Goal: Transaction & Acquisition: Purchase product/service

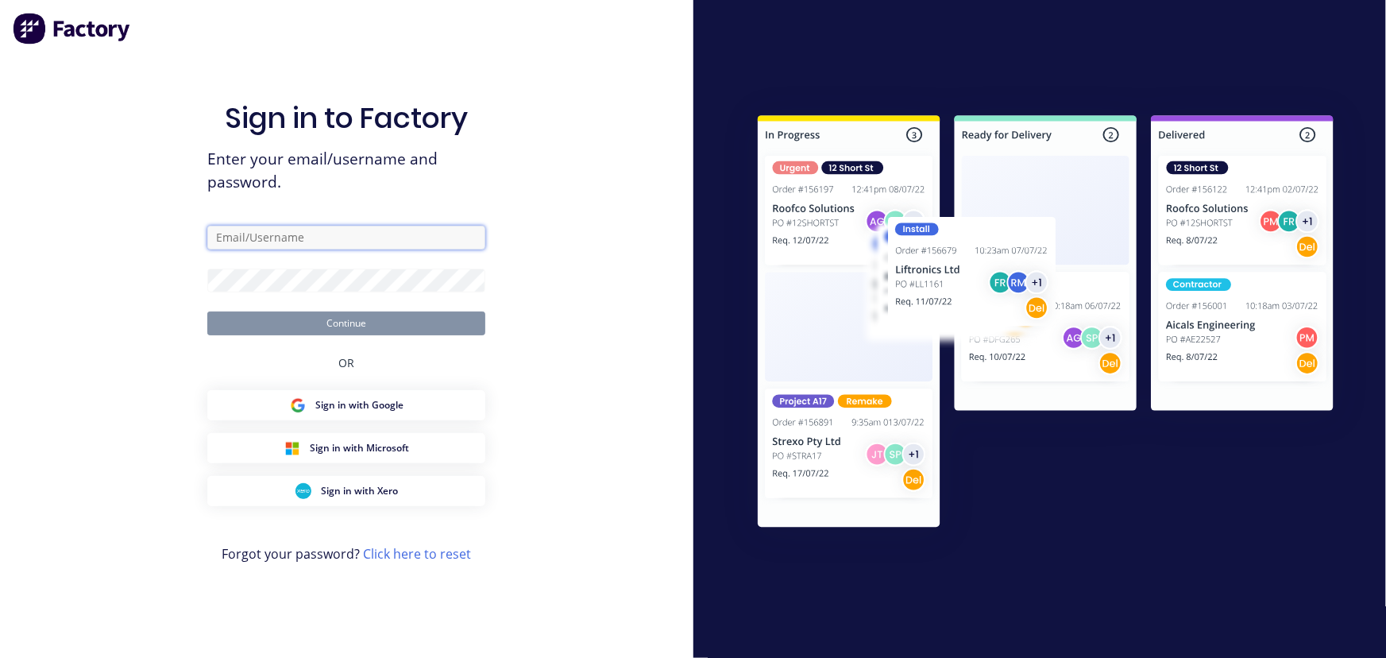
type input "[PERSON_NAME][EMAIL_ADDRESS][DOMAIN_NAME]"
click at [357, 323] on button "Continue" at bounding box center [346, 323] width 278 height 24
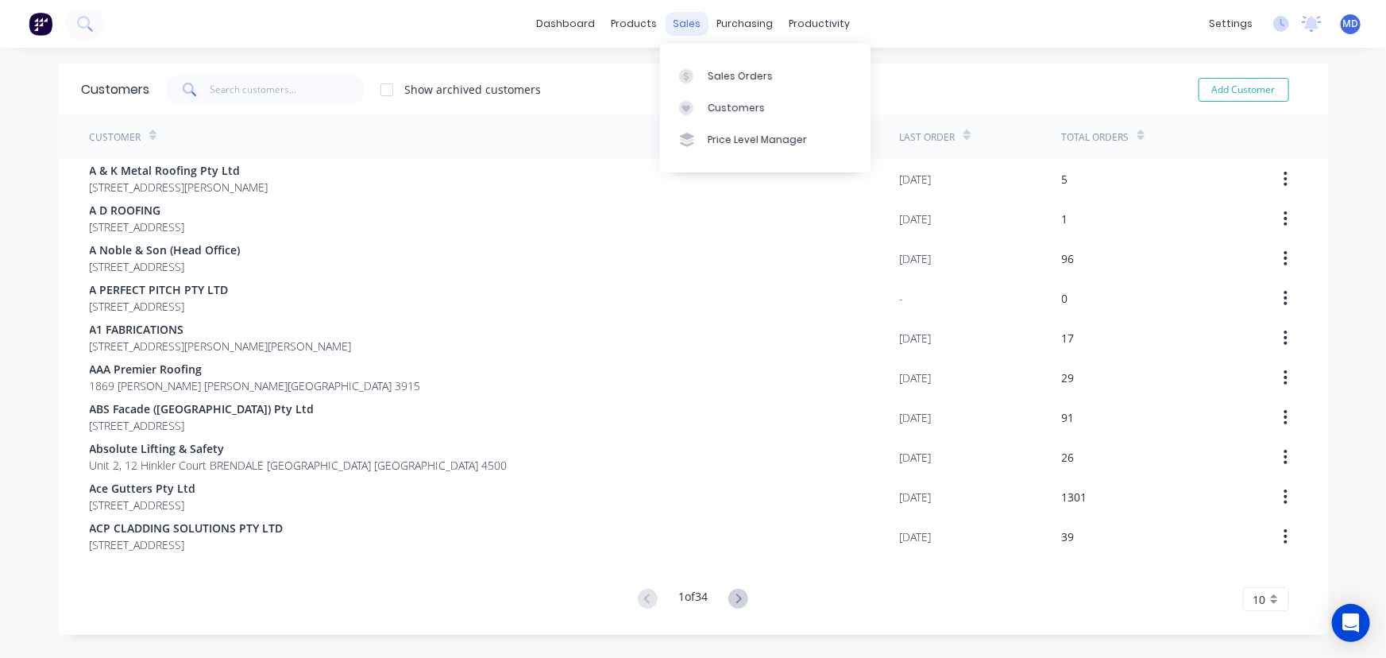
click at [686, 16] on div "sales" at bounding box center [687, 24] width 44 height 24
click at [729, 72] on div "Sales Orders" at bounding box center [740, 76] width 65 height 14
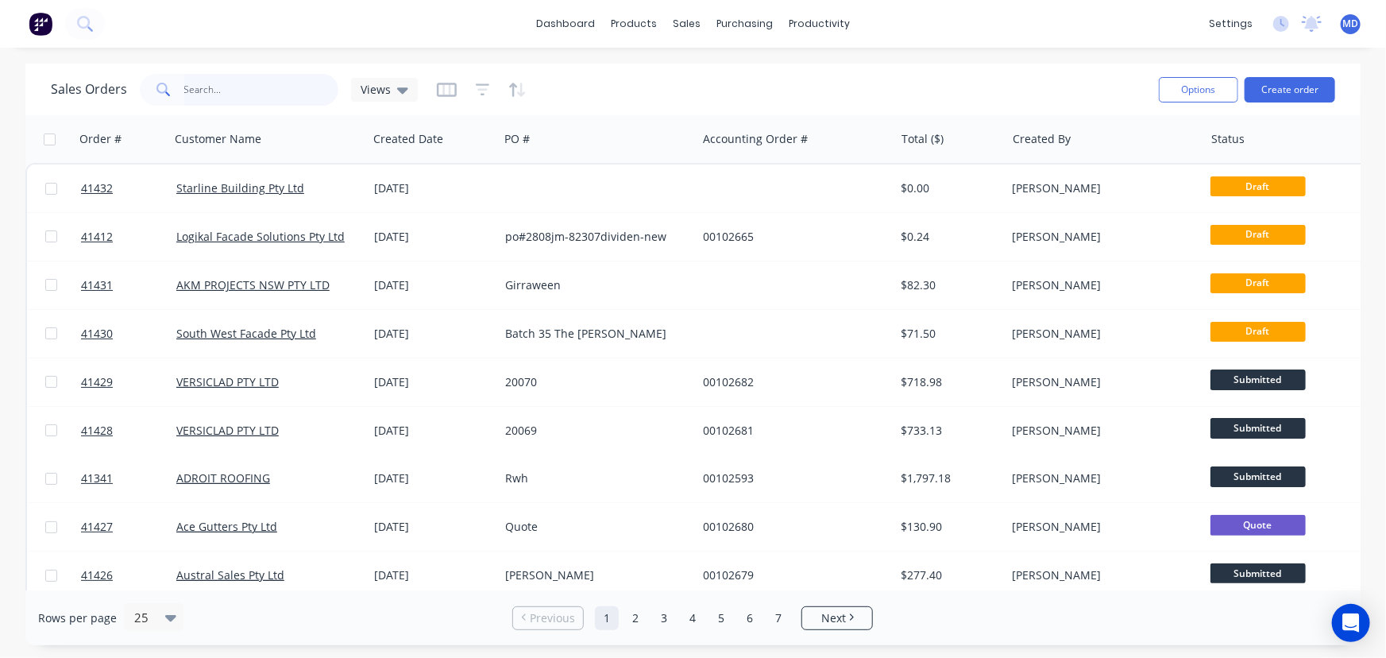
click at [270, 87] on input "text" at bounding box center [261, 90] width 155 height 32
type input "40540"
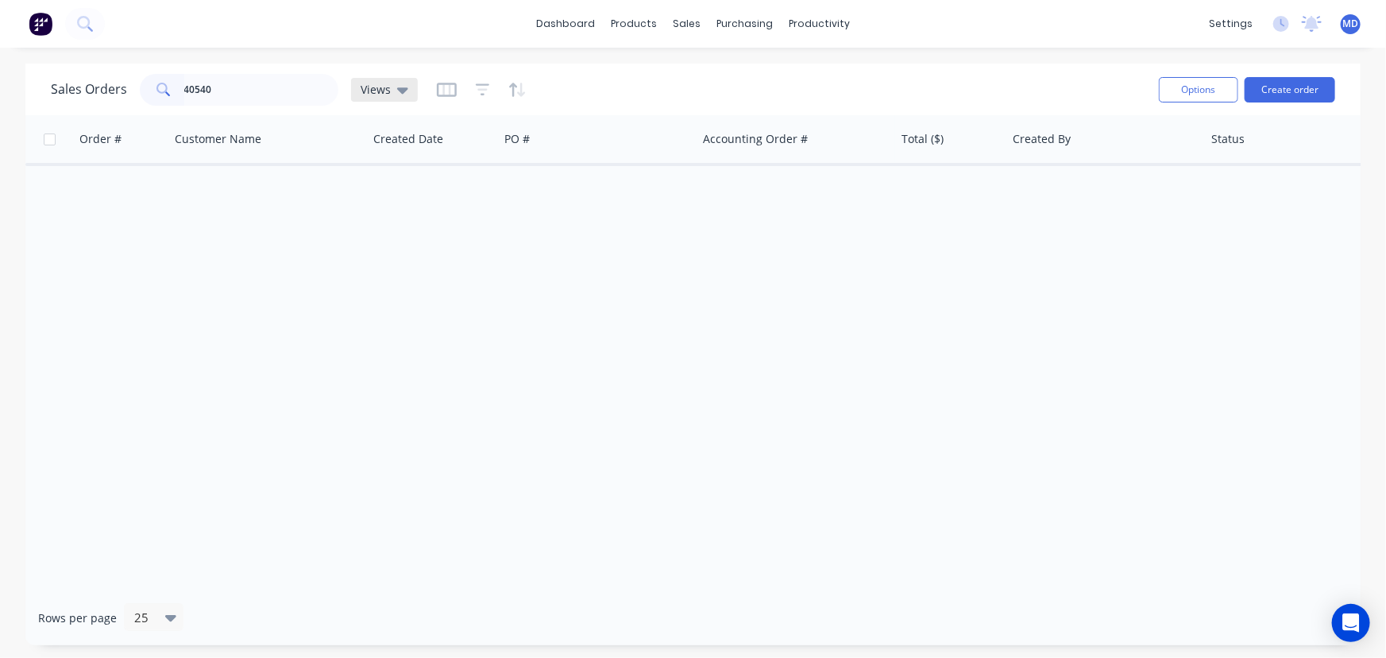
click at [403, 95] on icon at bounding box center [402, 89] width 11 height 17
click at [374, 257] on button "ARCHIVED" at bounding box center [446, 256] width 181 height 18
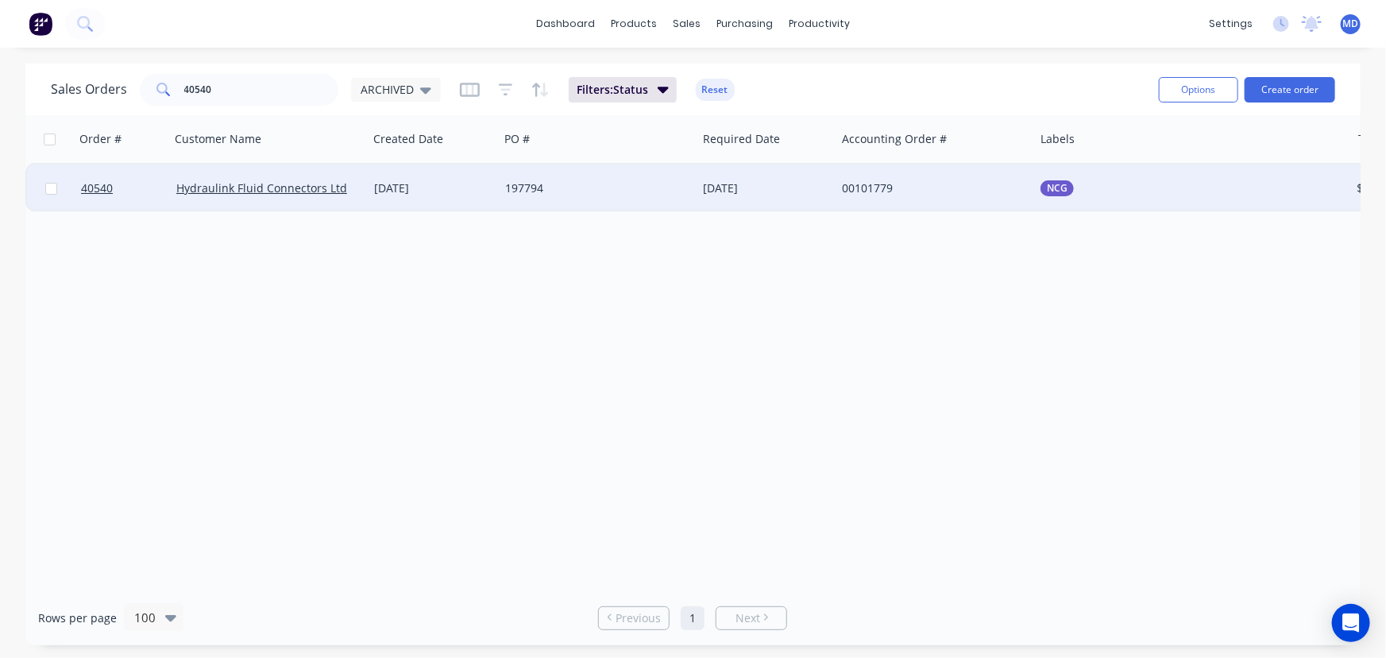
click at [616, 179] on div "197794" at bounding box center [598, 188] width 198 height 48
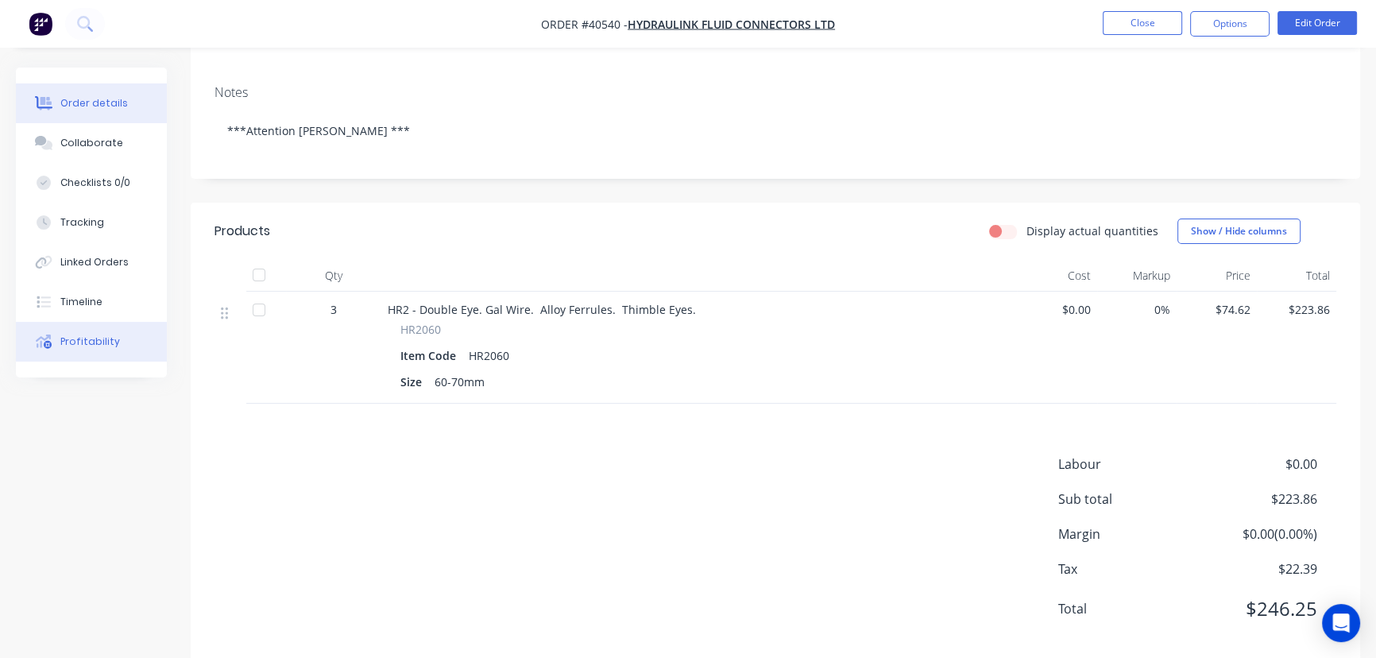
scroll to position [288, 0]
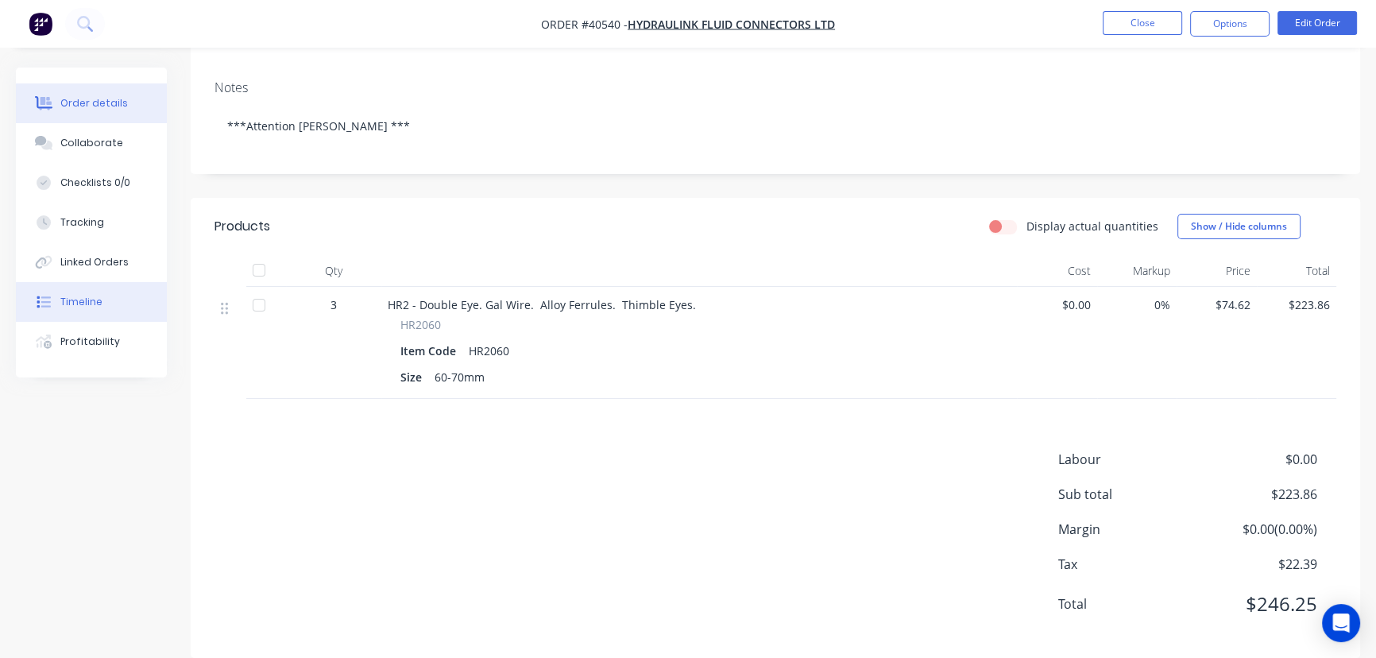
click at [86, 295] on div "Timeline" at bounding box center [81, 302] width 42 height 14
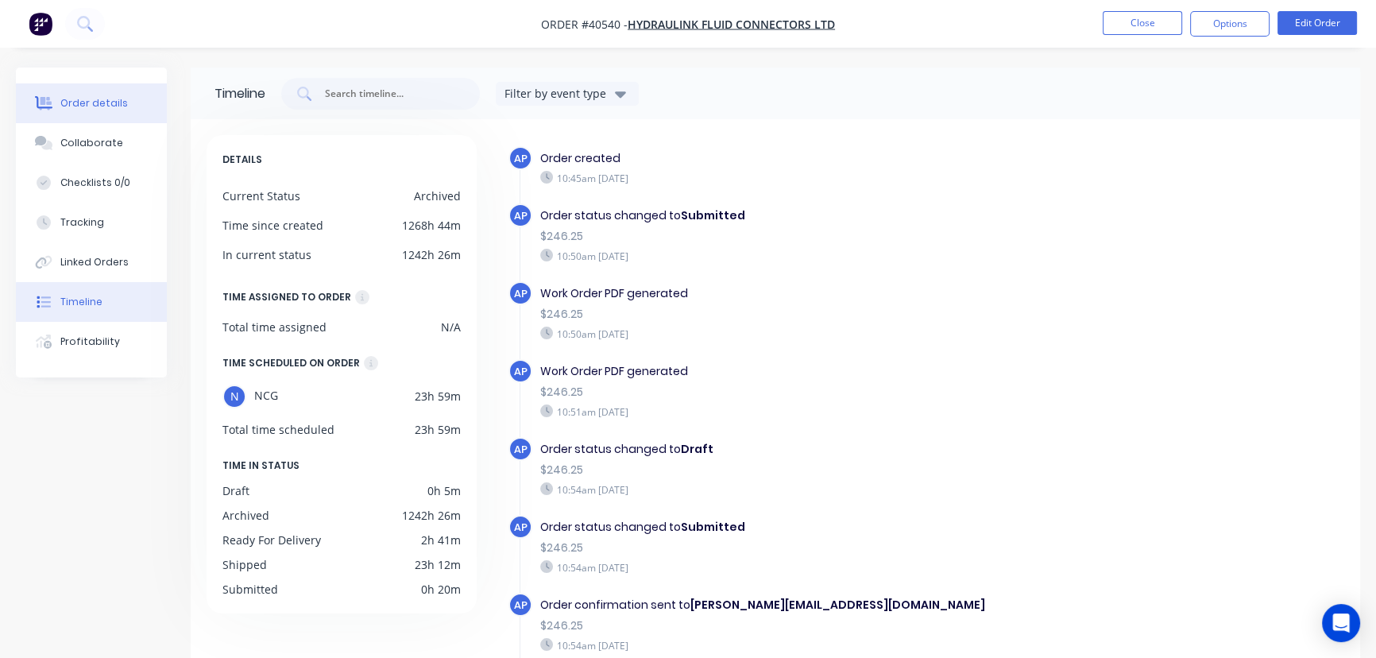
click at [93, 102] on div "Order details" at bounding box center [94, 103] width 68 height 14
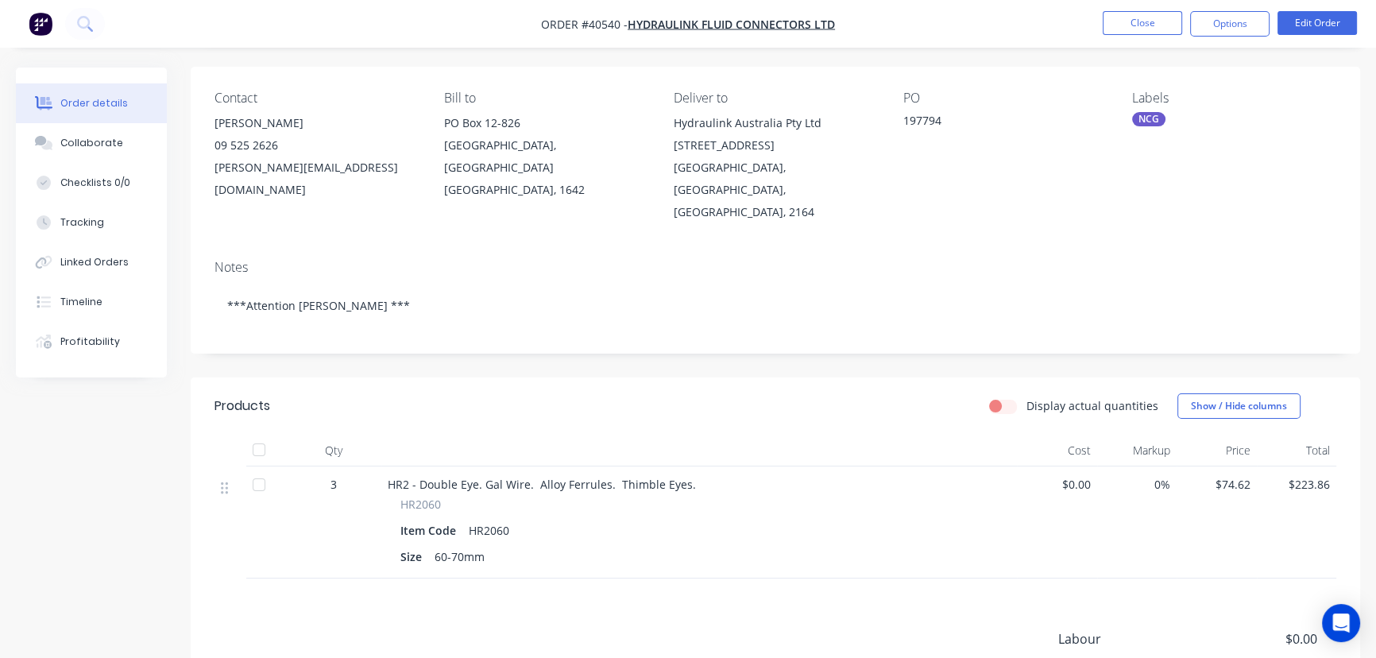
scroll to position [73, 0]
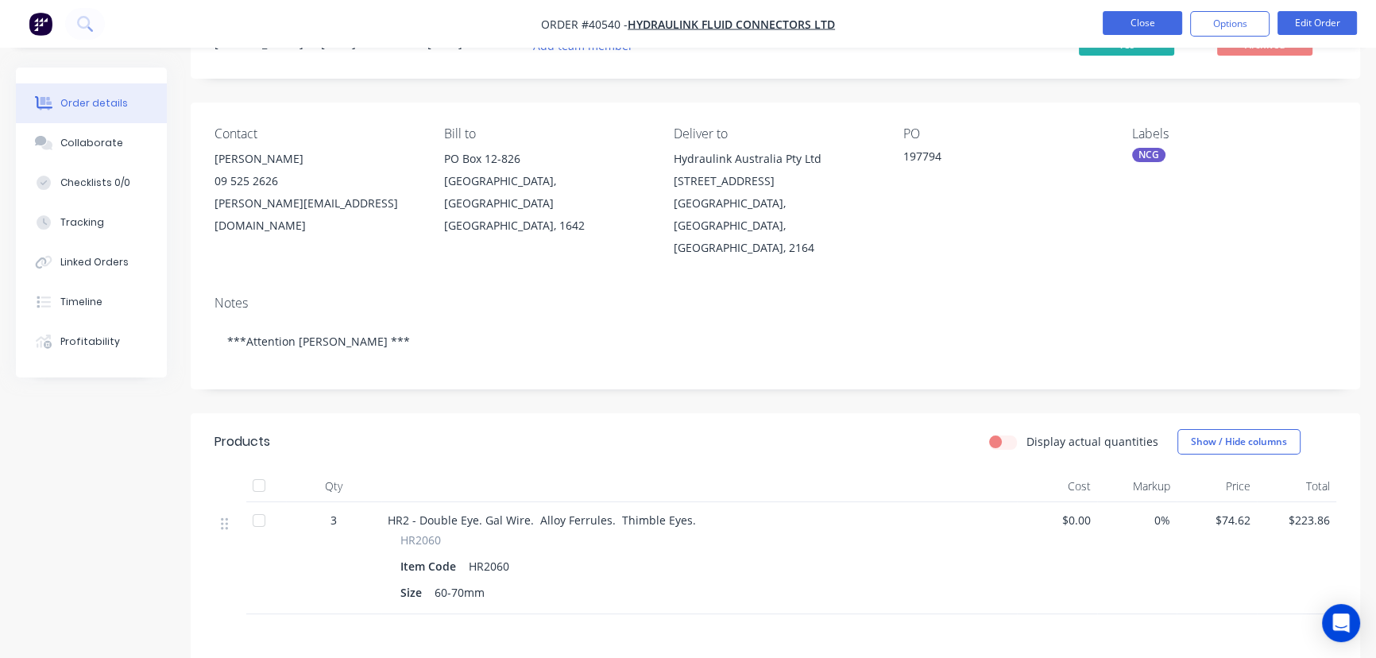
click at [1123, 17] on button "Close" at bounding box center [1142, 23] width 79 height 24
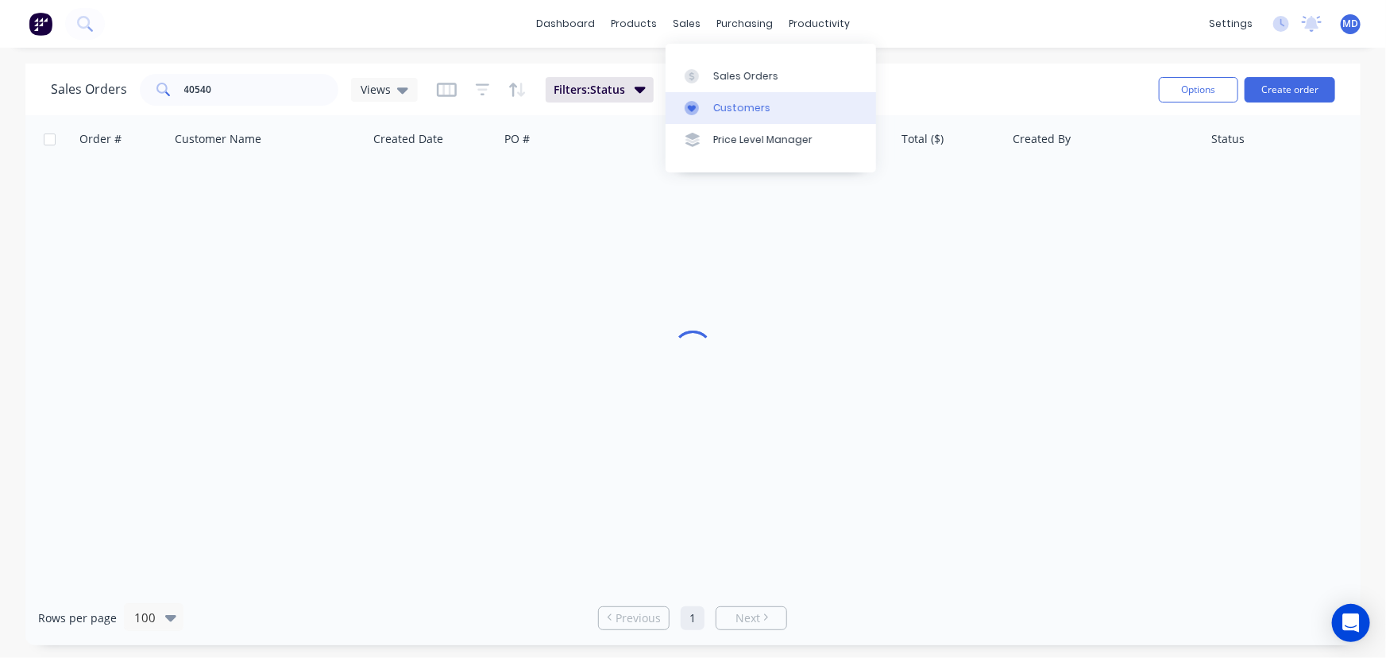
click at [748, 101] on div "Customers" at bounding box center [741, 108] width 57 height 14
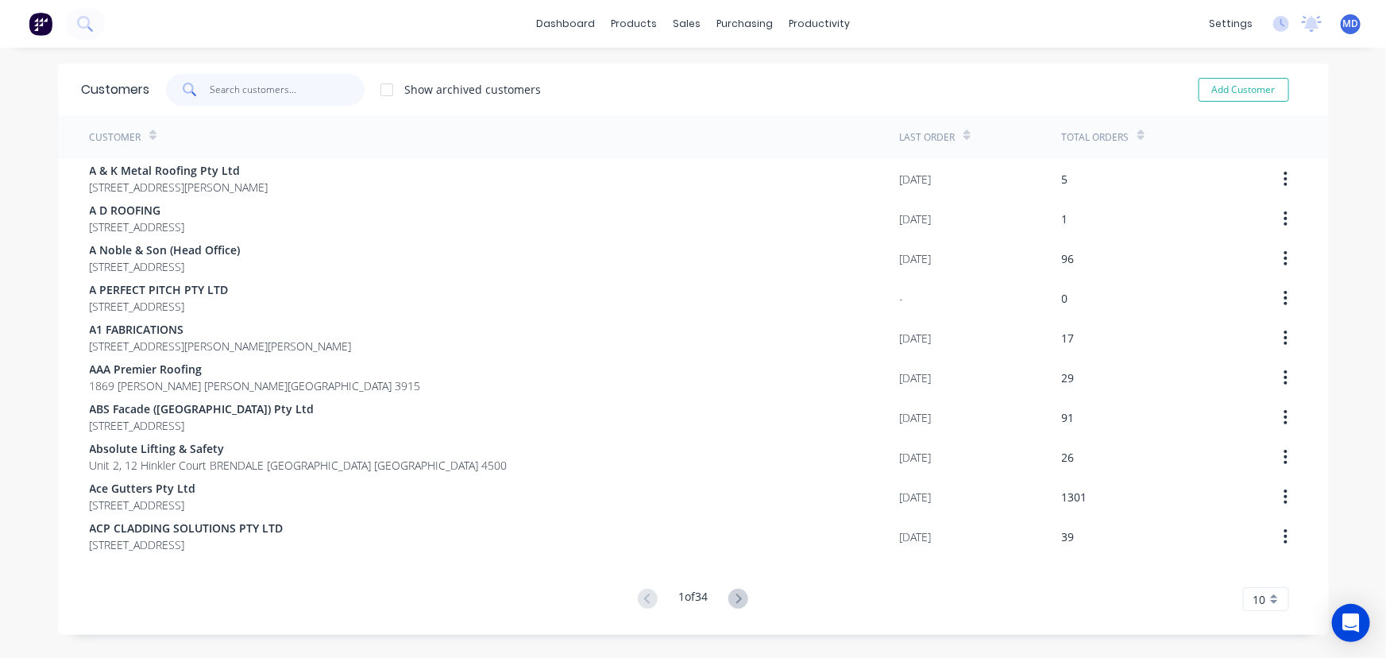
click at [280, 81] on input "text" at bounding box center [287, 90] width 155 height 32
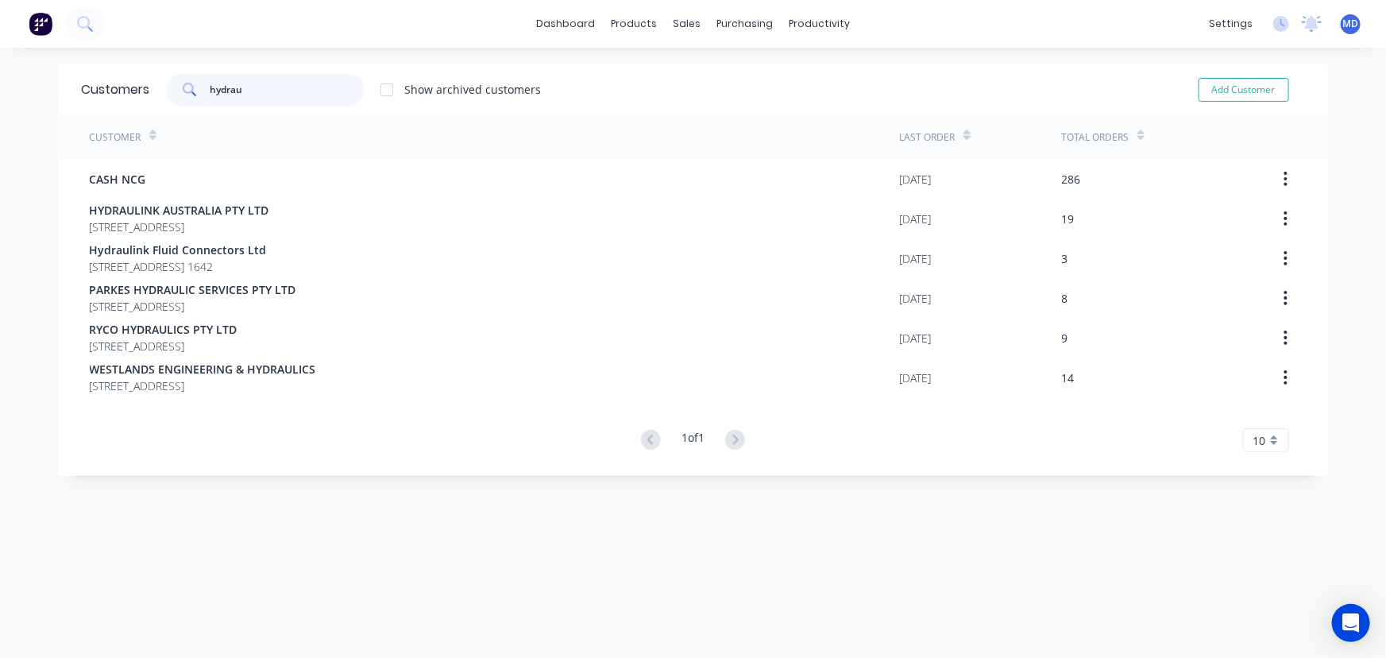
type input "hydrau"
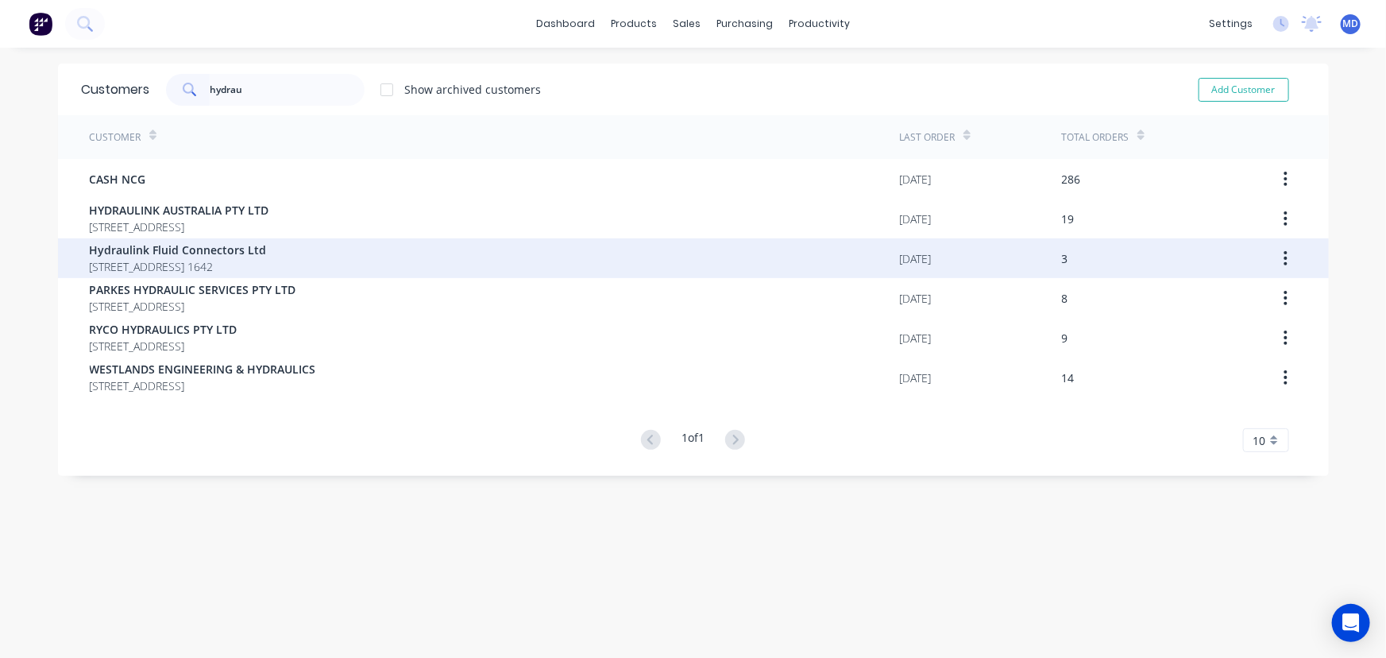
click at [222, 264] on span "[STREET_ADDRESS] 1642" at bounding box center [178, 266] width 177 height 17
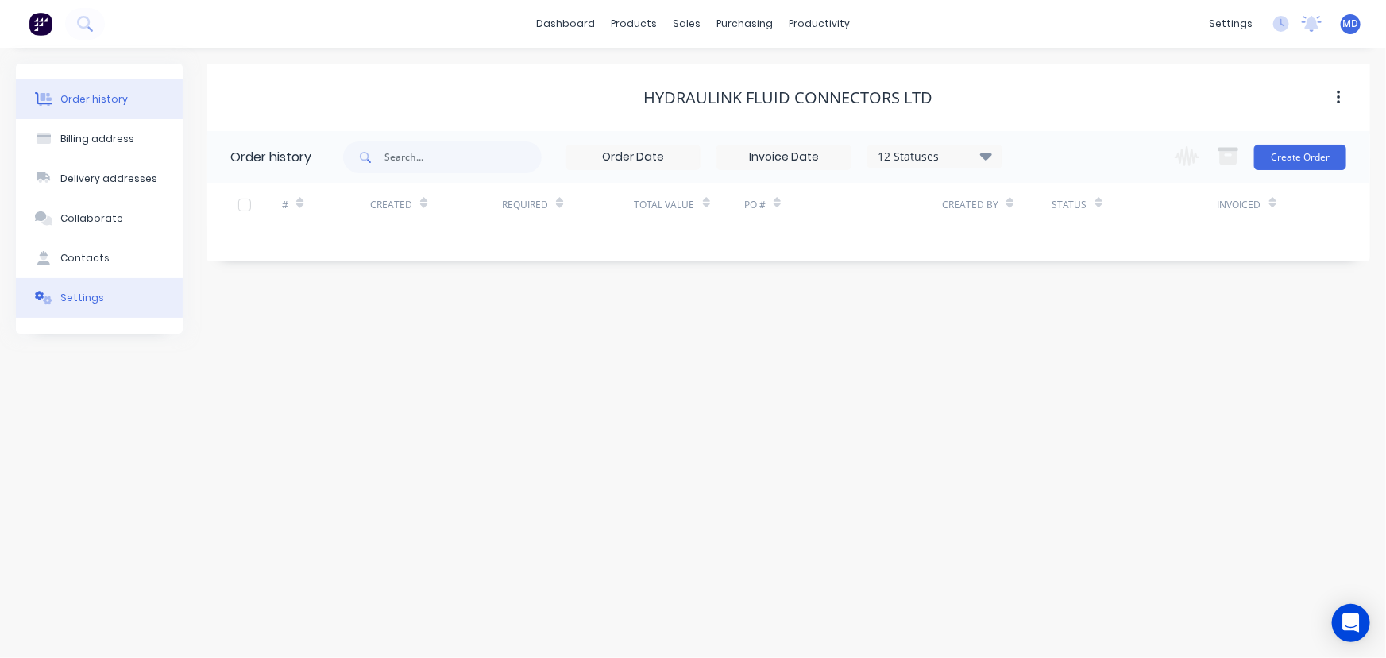
click at [87, 288] on button "Settings" at bounding box center [99, 298] width 167 height 40
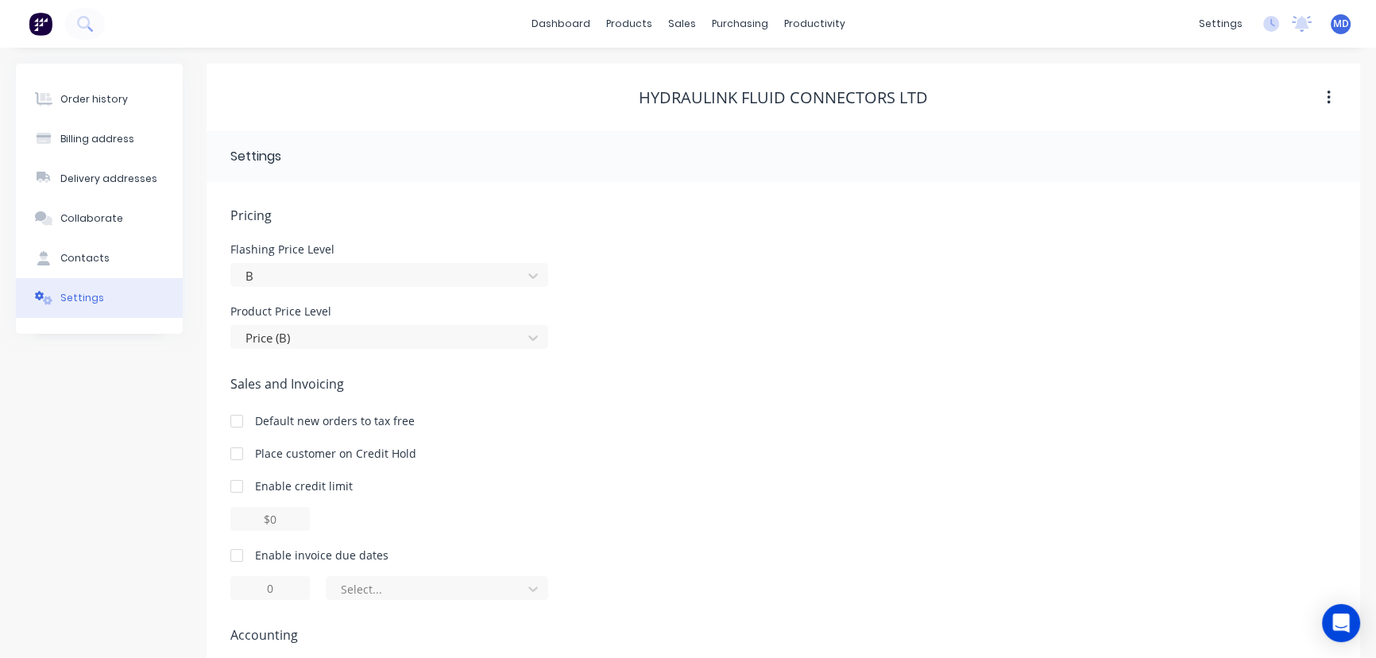
click at [240, 425] on div at bounding box center [237, 421] width 32 height 32
click at [48, 423] on div "Order history Billing address Delivery addresses Collaborate Contacts Settings" at bounding box center [99, 418] width 167 height 708
click at [103, 96] on div "Order history" at bounding box center [94, 99] width 68 height 14
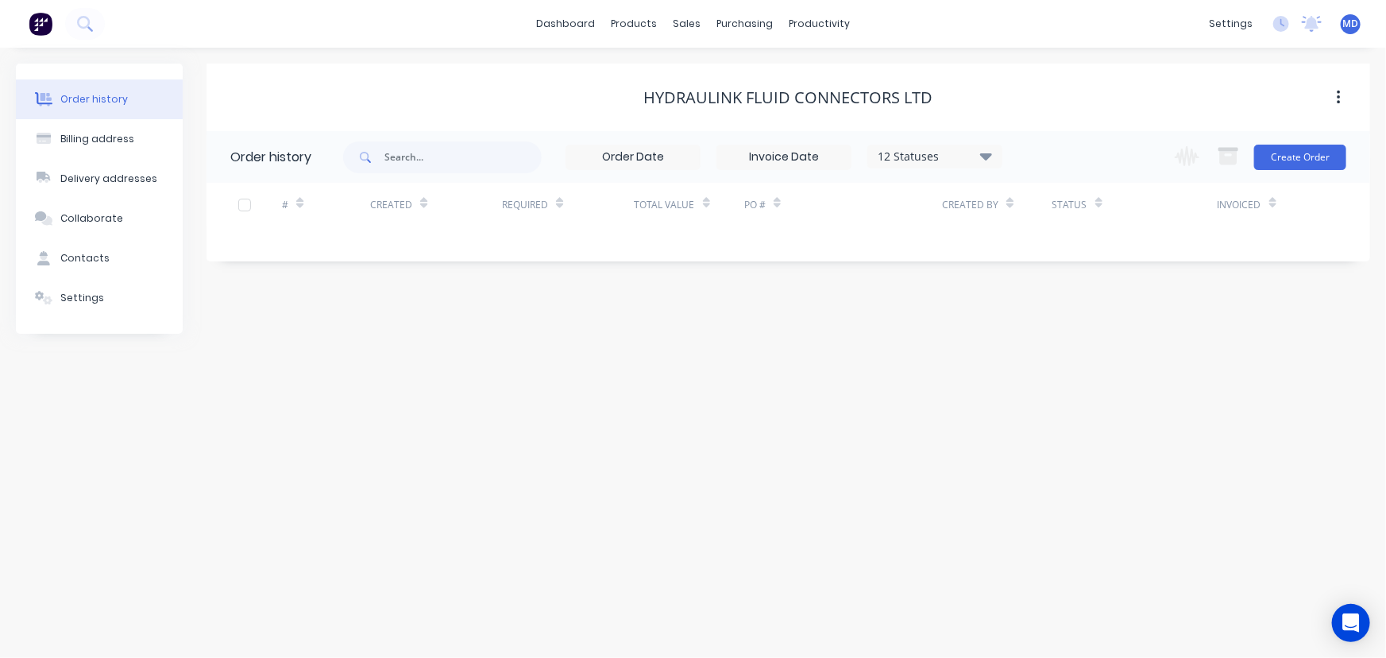
click at [987, 153] on icon at bounding box center [986, 156] width 12 height 7
click at [1066, 339] on label at bounding box center [1066, 339] width 0 height 0
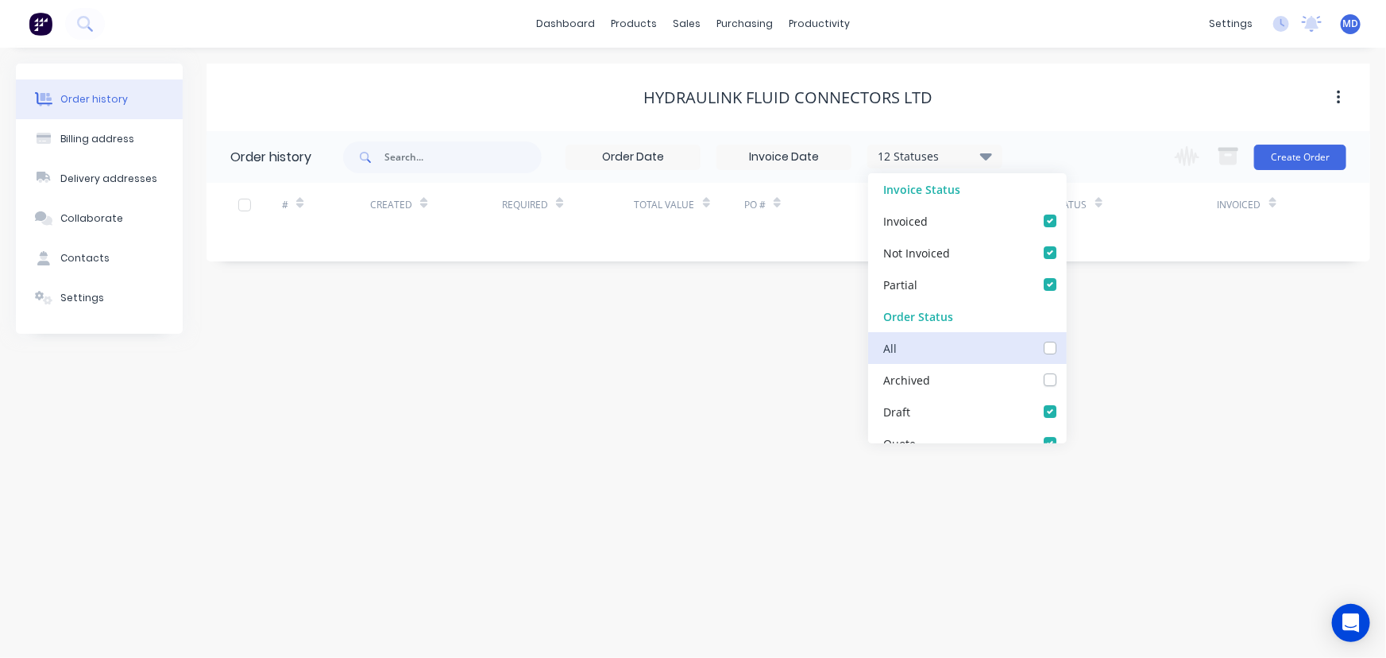
click at [1066, 349] on input "checkbox" at bounding box center [1072, 346] width 13 height 15
checkbox input "true"
click at [1116, 373] on div "Order history Billing address Delivery addresses Collaborate Contacts Settings …" at bounding box center [693, 353] width 1386 height 610
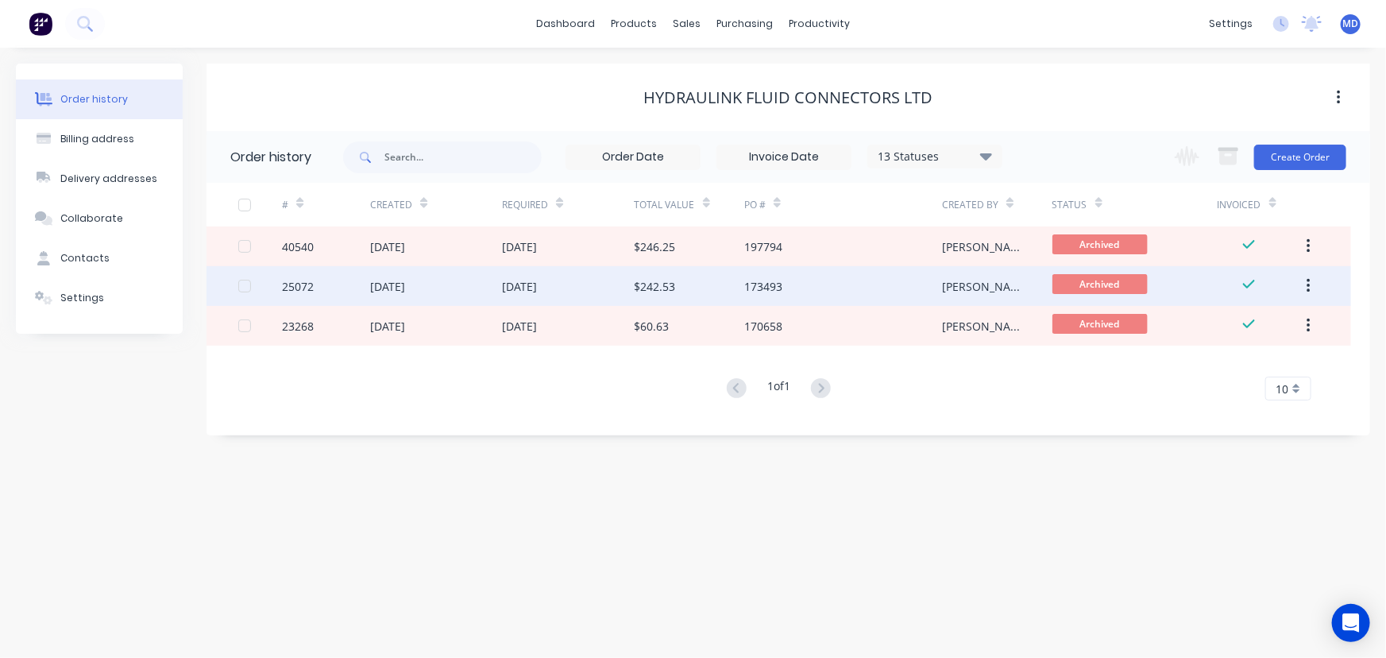
click at [676, 286] on div "$242.53" at bounding box center [690, 286] width 110 height 40
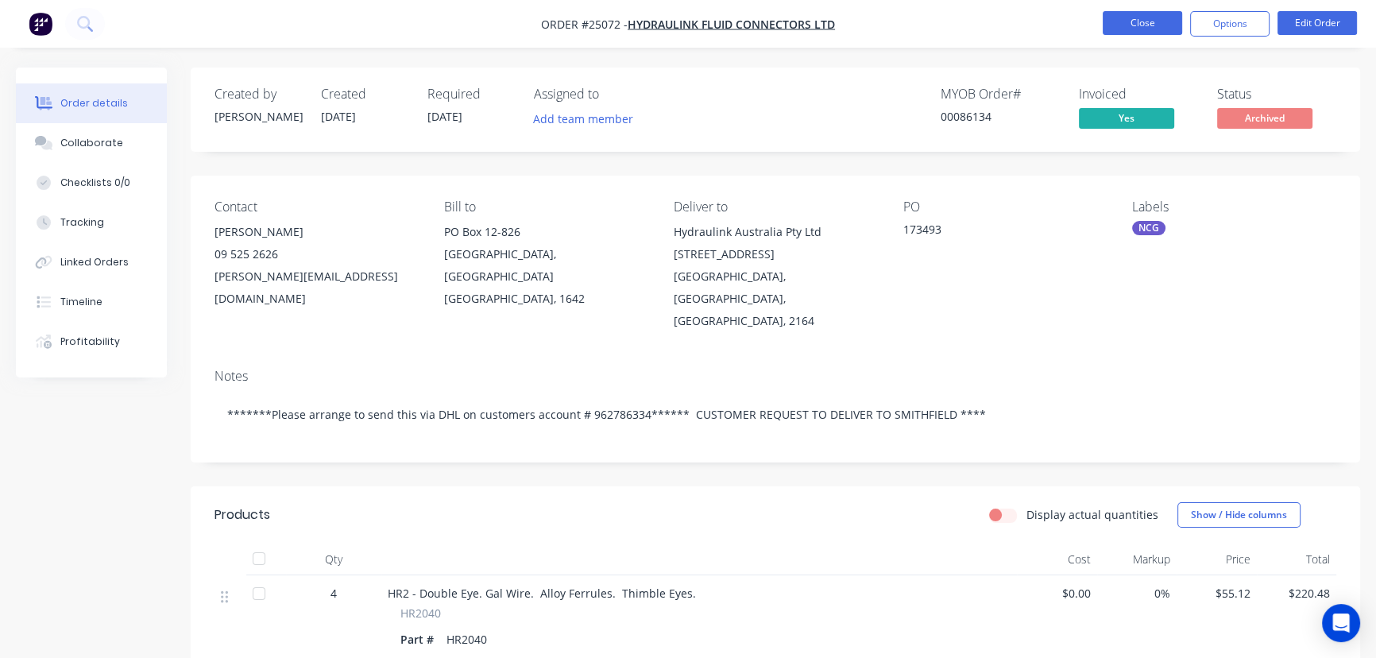
click at [1134, 17] on button "Close" at bounding box center [1142, 23] width 79 height 24
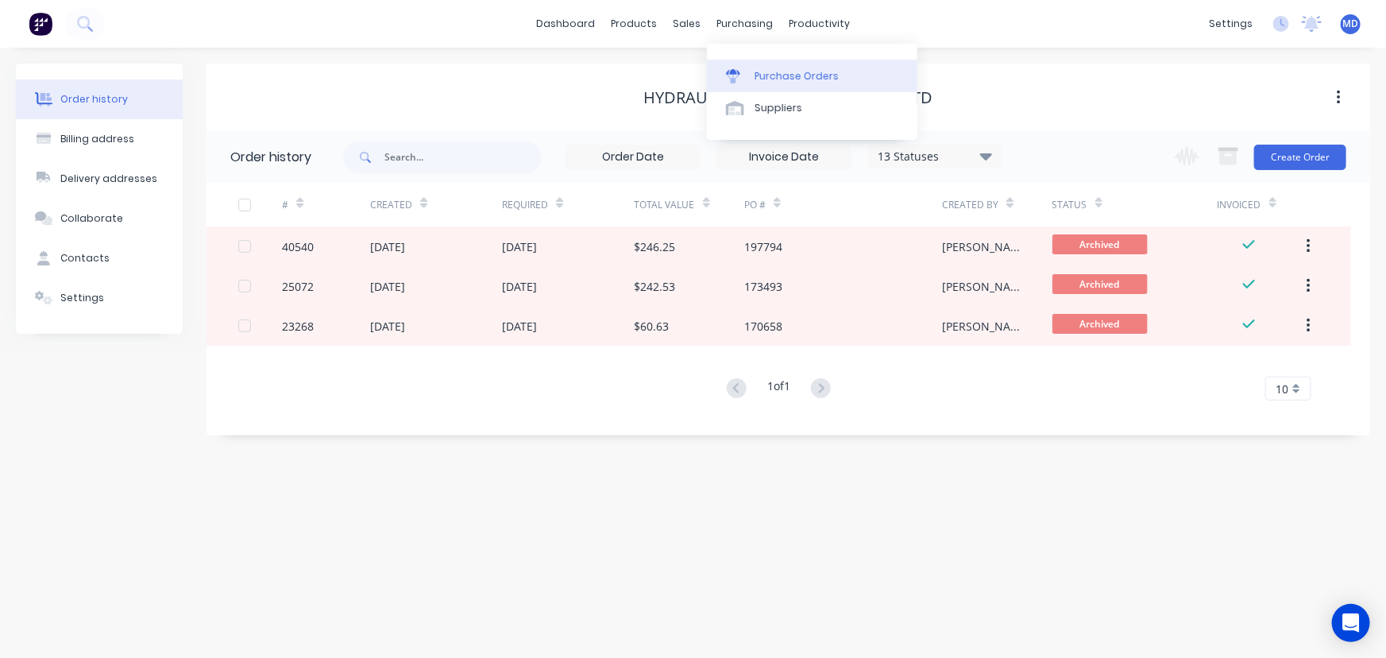
click at [812, 79] on div "Purchase Orders" at bounding box center [797, 76] width 84 height 14
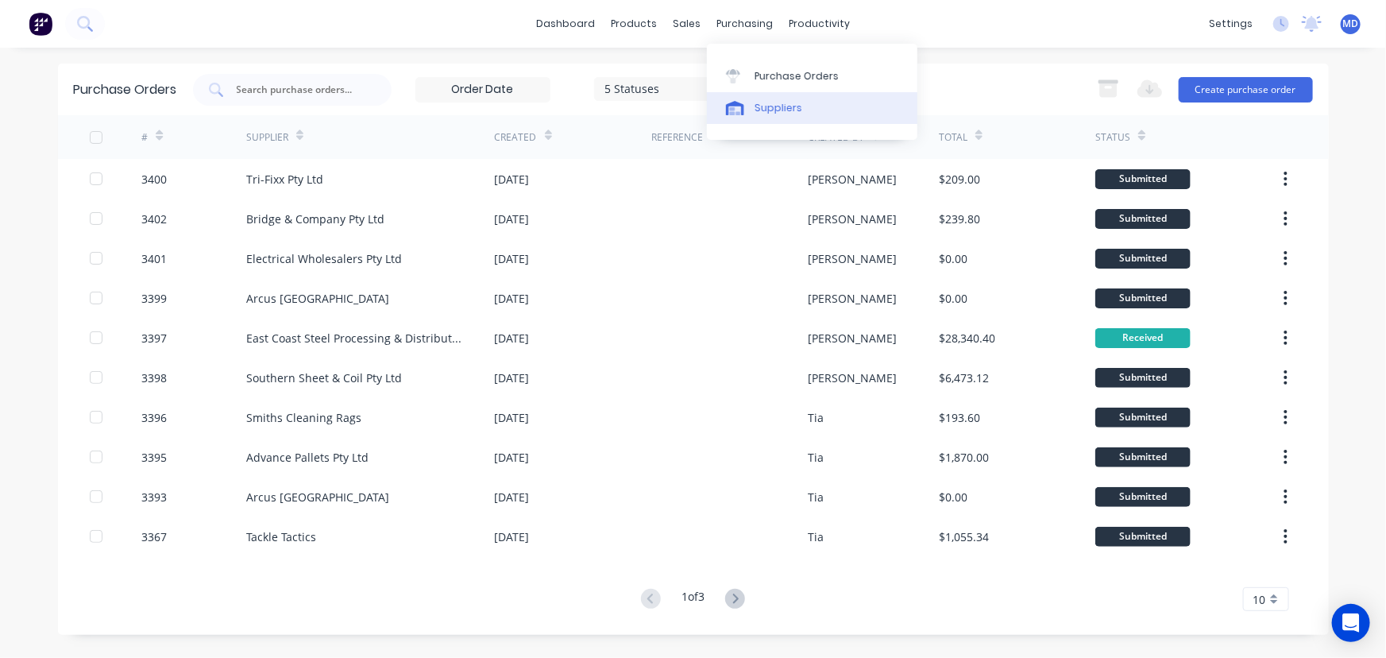
click at [781, 109] on div "Suppliers" at bounding box center [779, 108] width 48 height 14
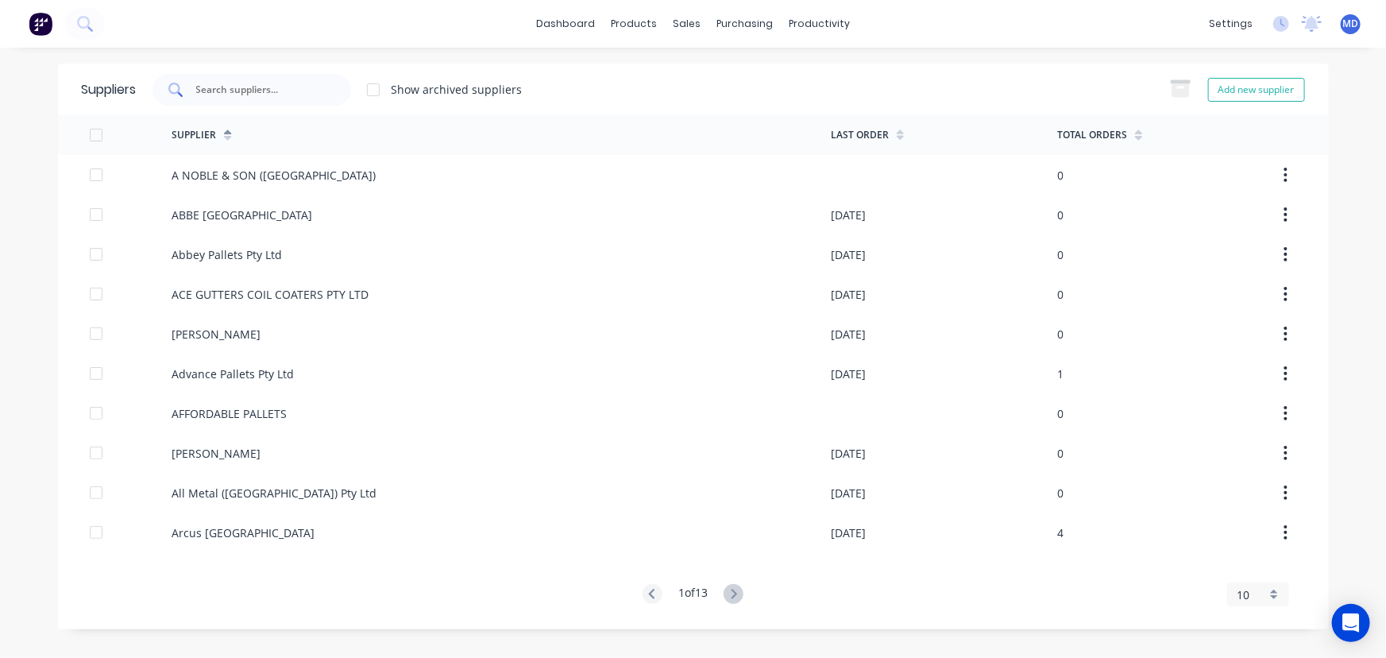
drag, startPoint x: 304, startPoint y: 102, endPoint x: 286, endPoint y: 96, distance: 19.1
click at [296, 95] on div at bounding box center [252, 90] width 199 height 32
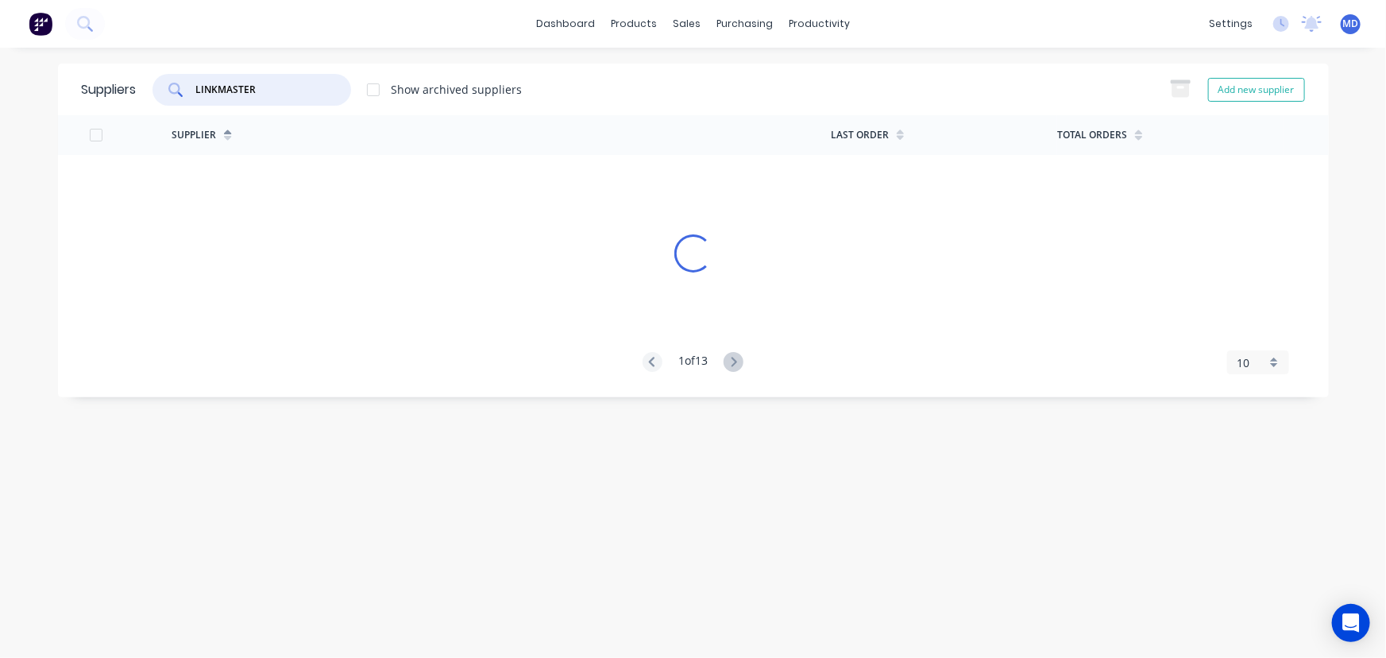
type input "LINKMASTER"
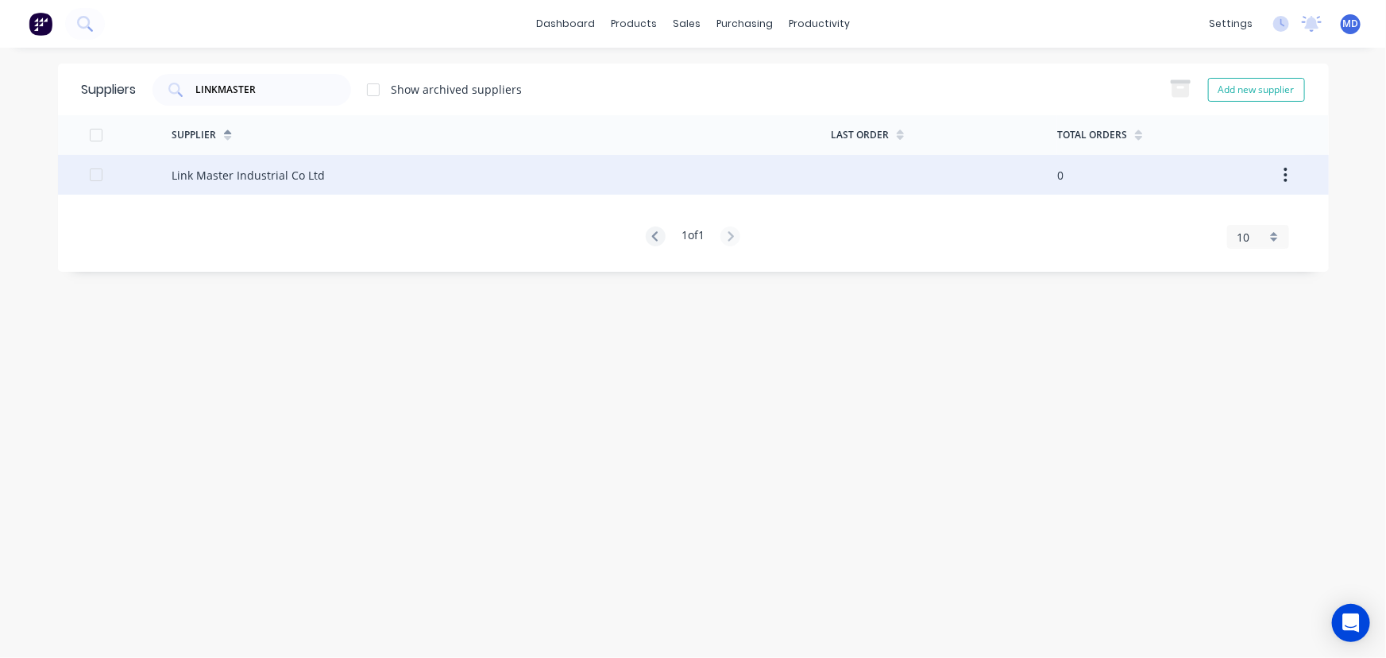
click at [270, 168] on div "Link Master Industrial Co Ltd" at bounding box center [248, 175] width 153 height 17
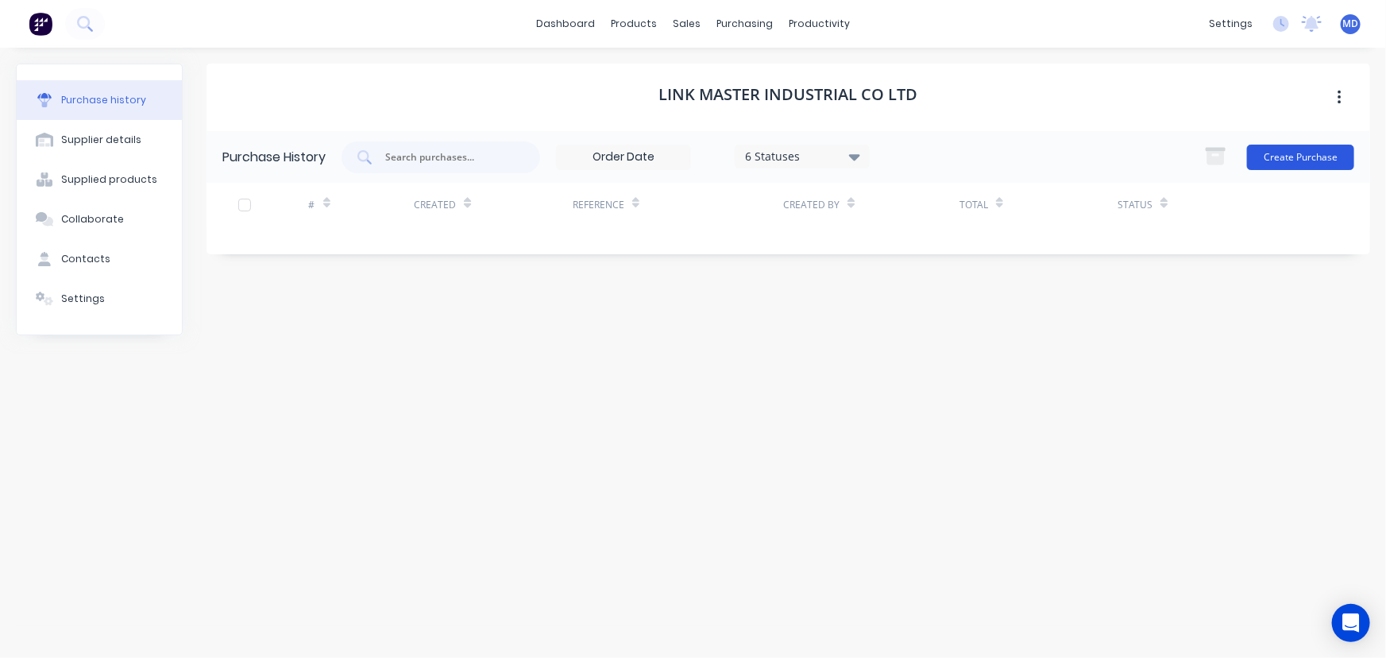
click at [1306, 157] on button "Create Purchase" at bounding box center [1300, 157] width 107 height 25
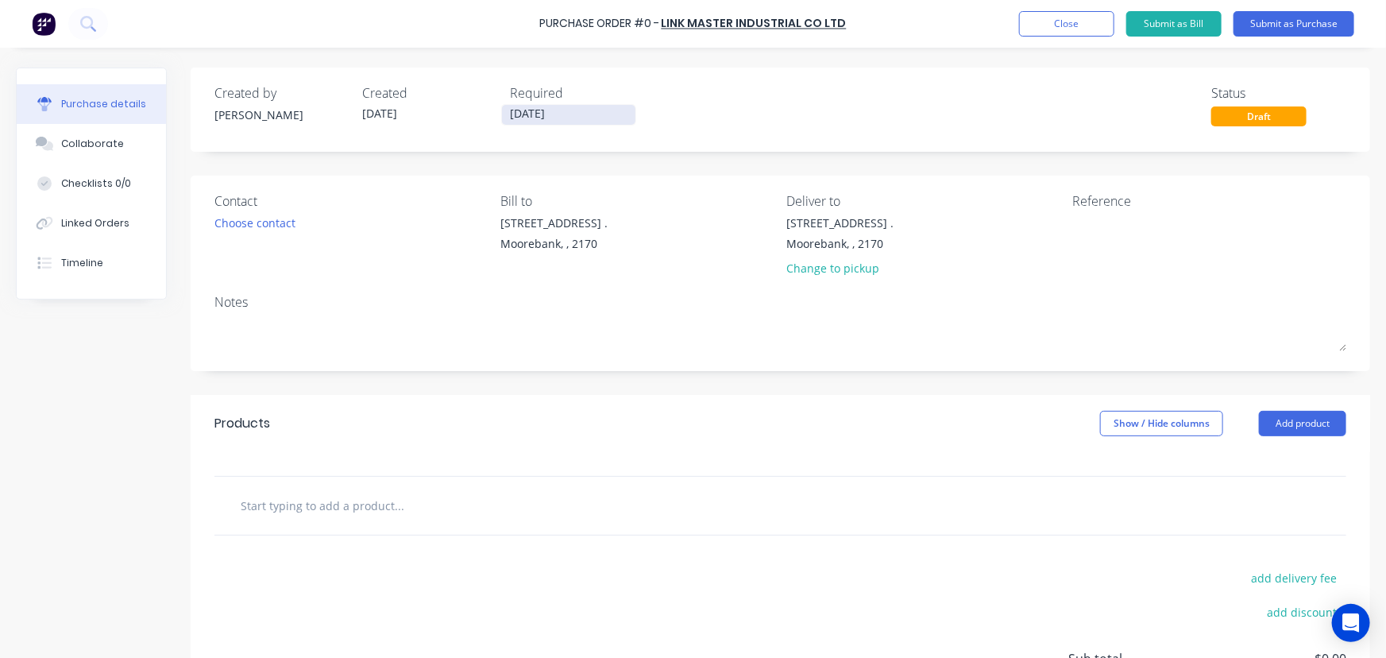
click at [532, 113] on input "[DATE]" at bounding box center [568, 115] width 133 height 20
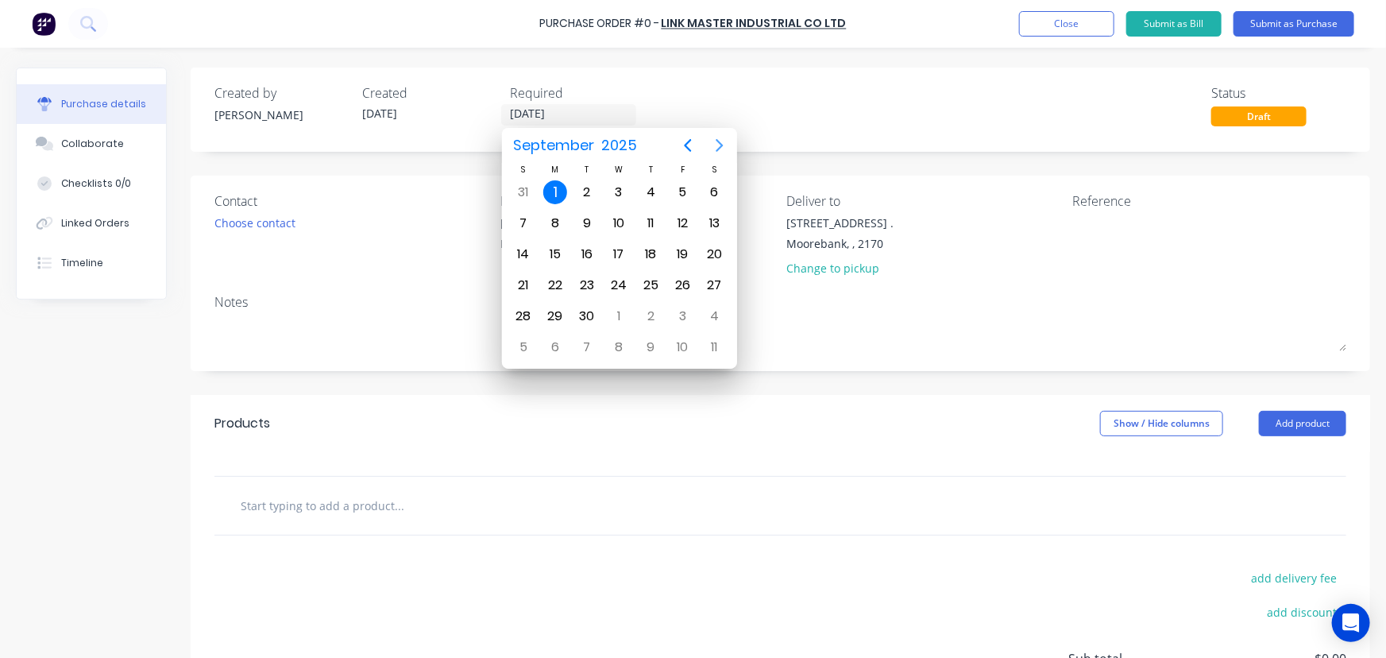
click at [717, 143] on icon "Next page" at bounding box center [719, 145] width 19 height 19
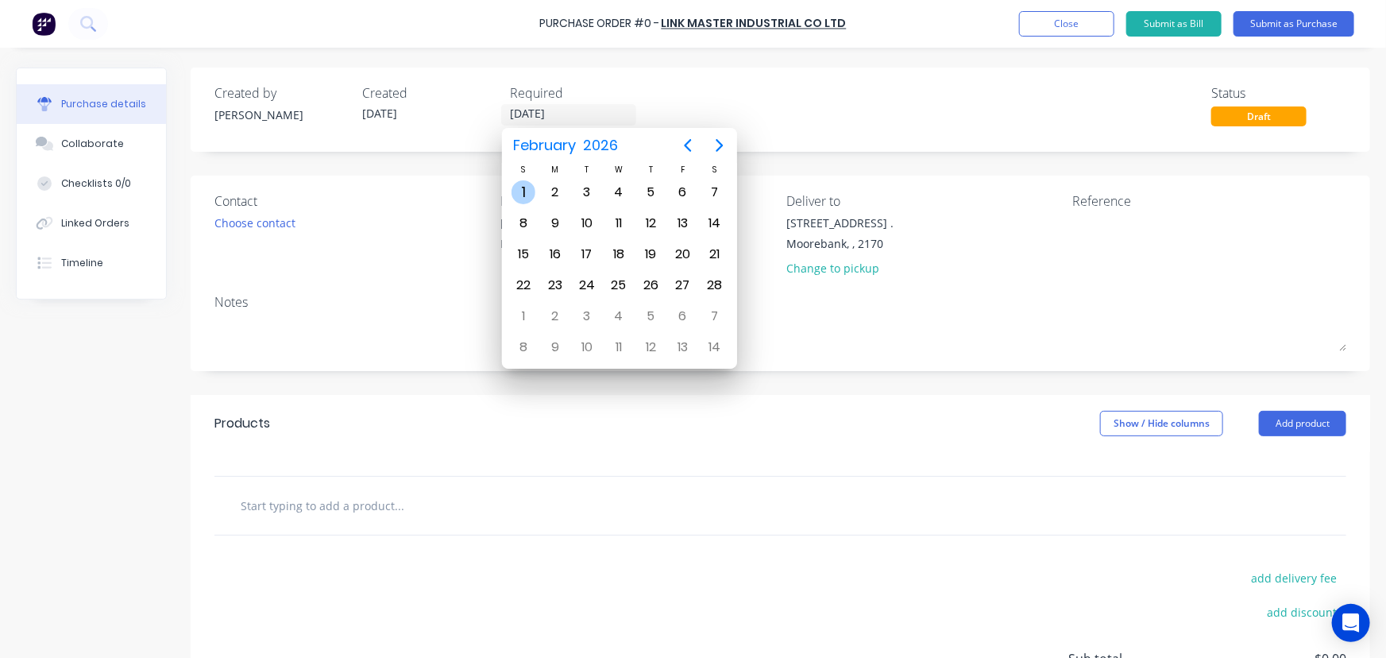
click at [525, 190] on div "1" at bounding box center [524, 192] width 24 height 24
type input "[DATE]"
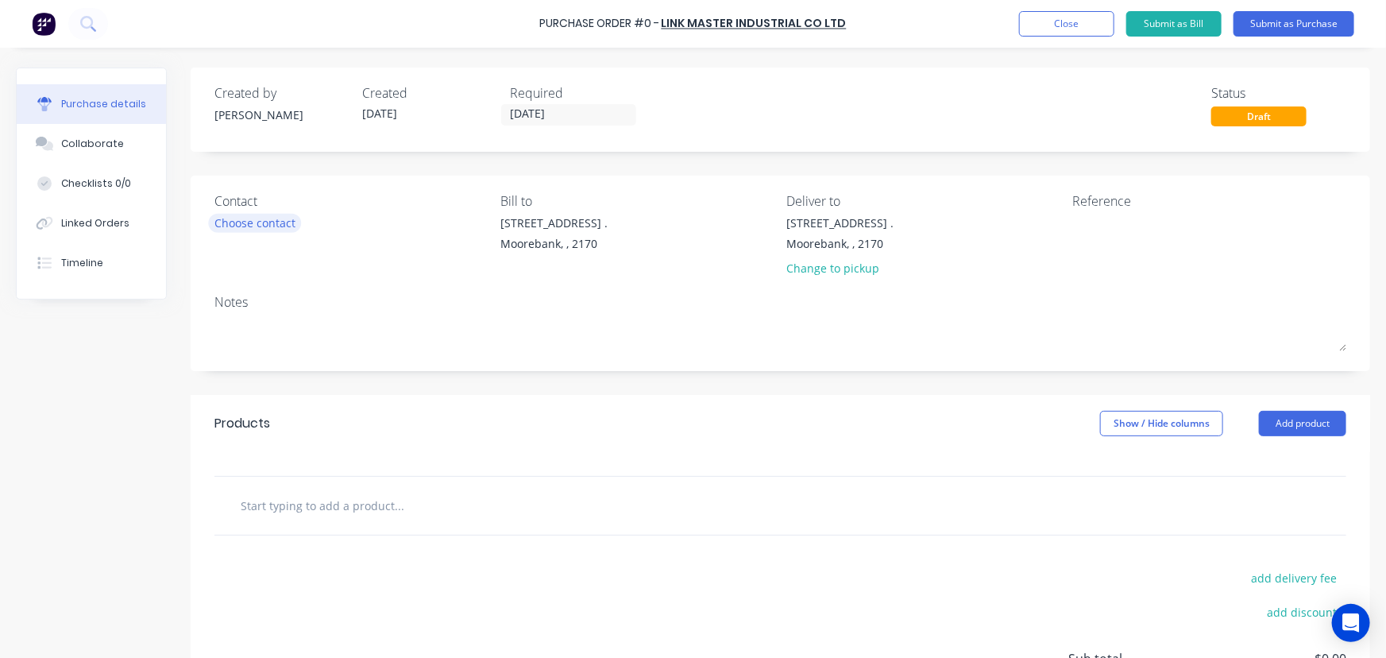
click at [283, 221] on div "Choose contact" at bounding box center [255, 223] width 81 height 17
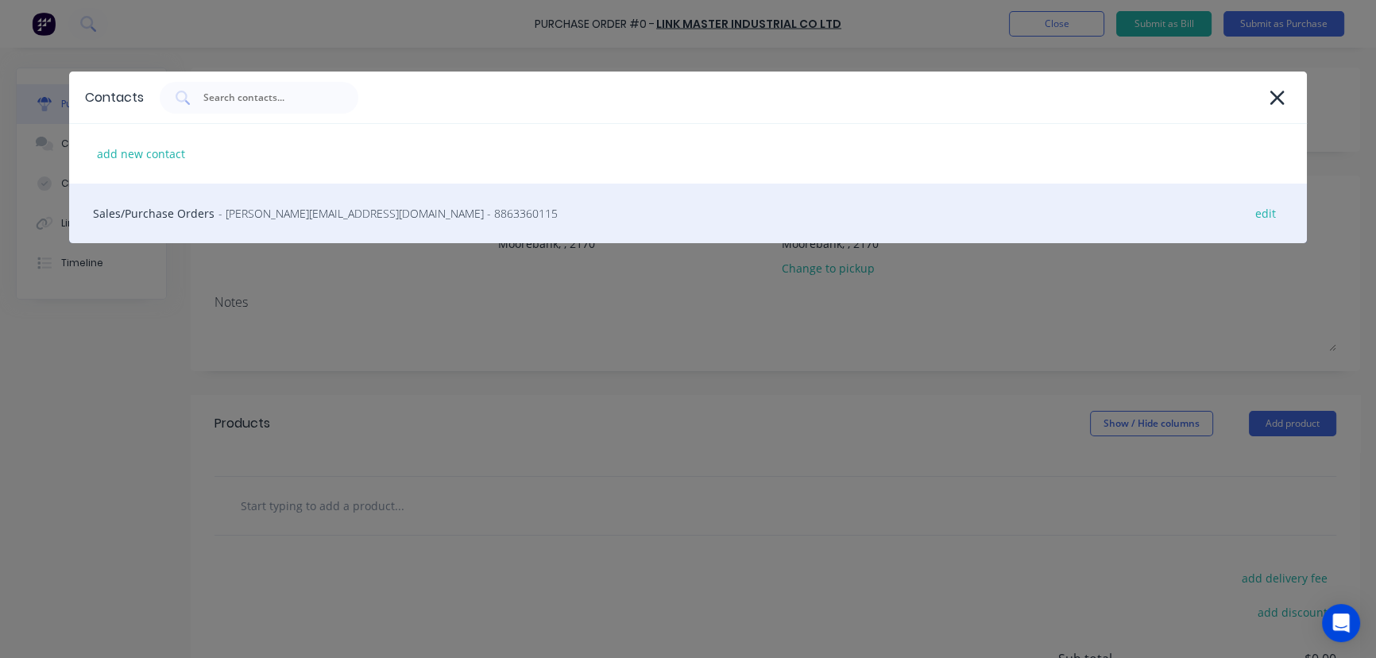
click at [187, 211] on div "Sales/Purchase Orders - [PERSON_NAME][EMAIL_ADDRESS][DOMAIN_NAME] - 8863360115 …" at bounding box center [688, 214] width 1239 height 60
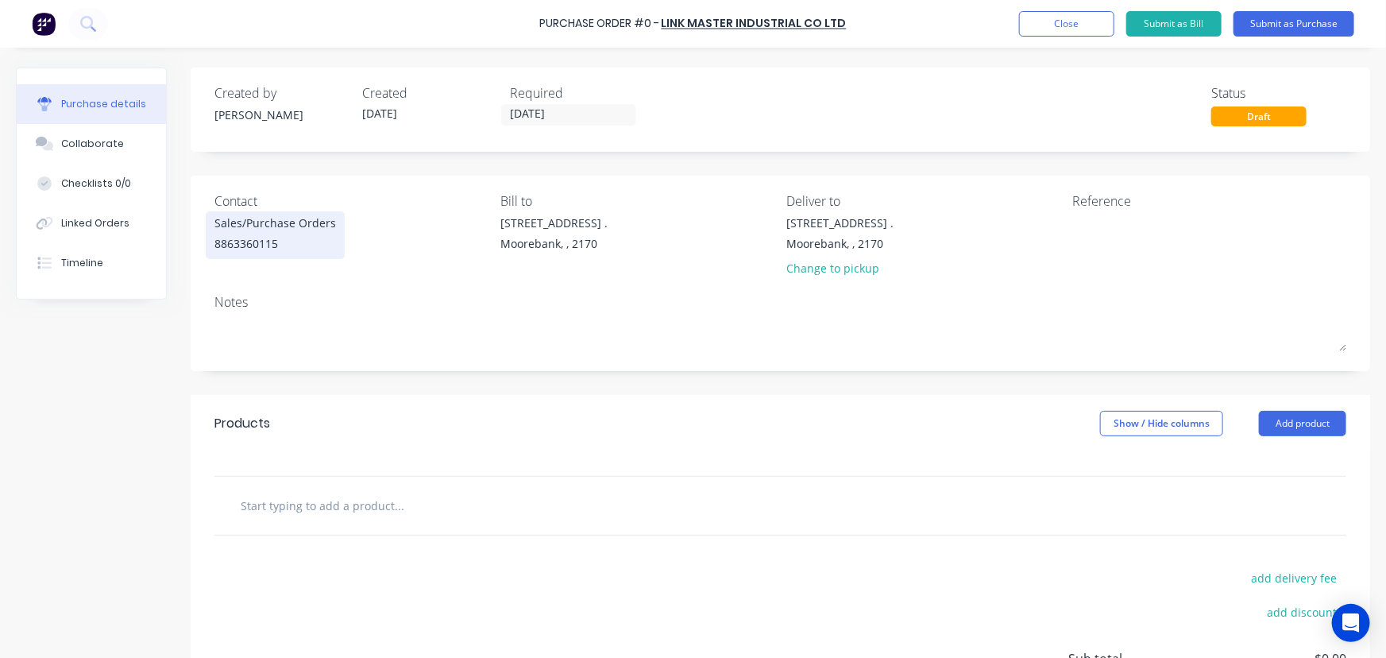
click at [272, 233] on div "Sales/Purchase Orders 8863360115" at bounding box center [276, 235] width 122 height 41
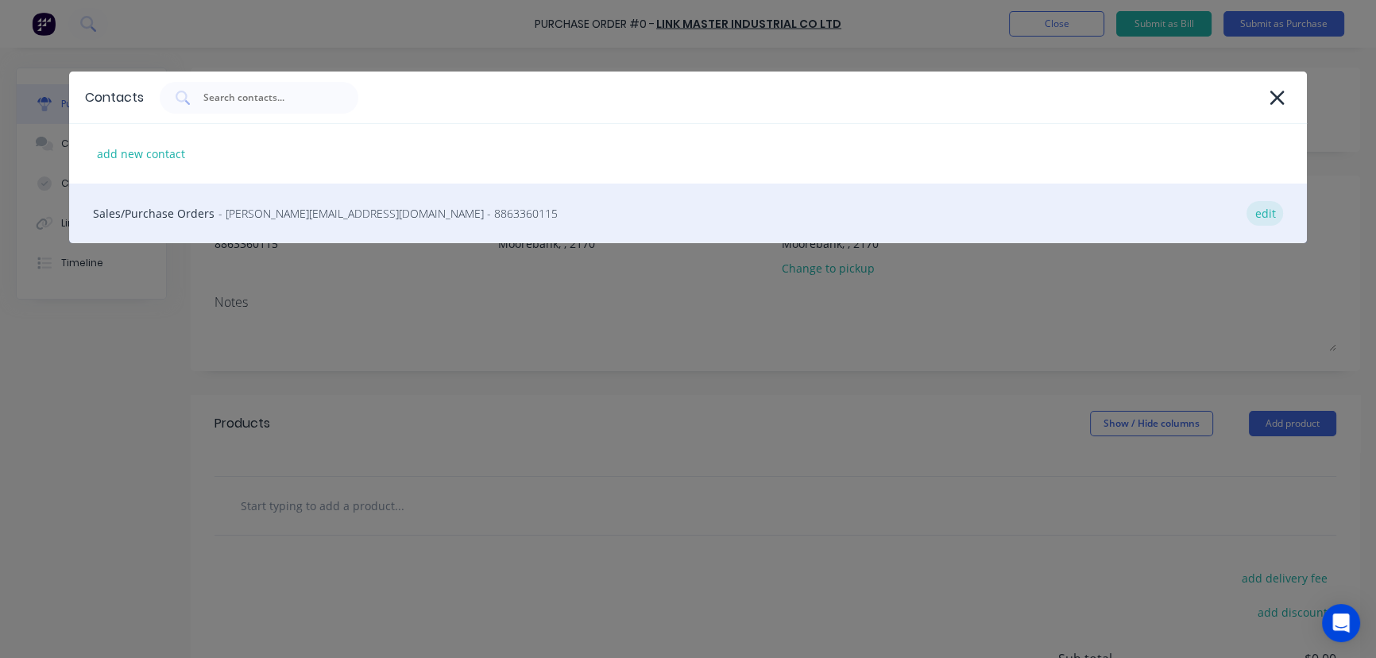
click at [1266, 213] on div "edit" at bounding box center [1265, 213] width 37 height 25
select select "AU"
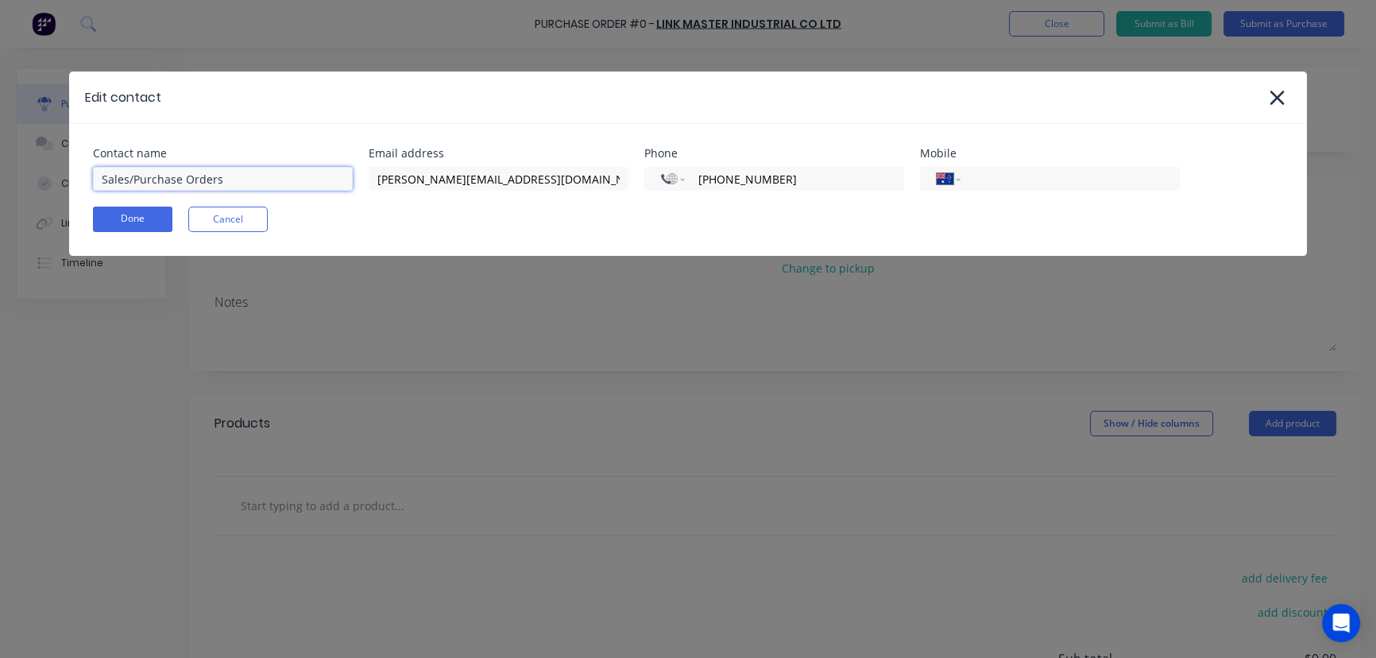
drag, startPoint x: 113, startPoint y: 179, endPoint x: -23, endPoint y: 178, distance: 135.9
click at [0, 178] on html "Purchase Order #0 - Link Master Industrial Co Ltd Add product Close Submit as B…" at bounding box center [688, 368] width 1376 height 737
type input "n"
type input "[PERSON_NAME]"
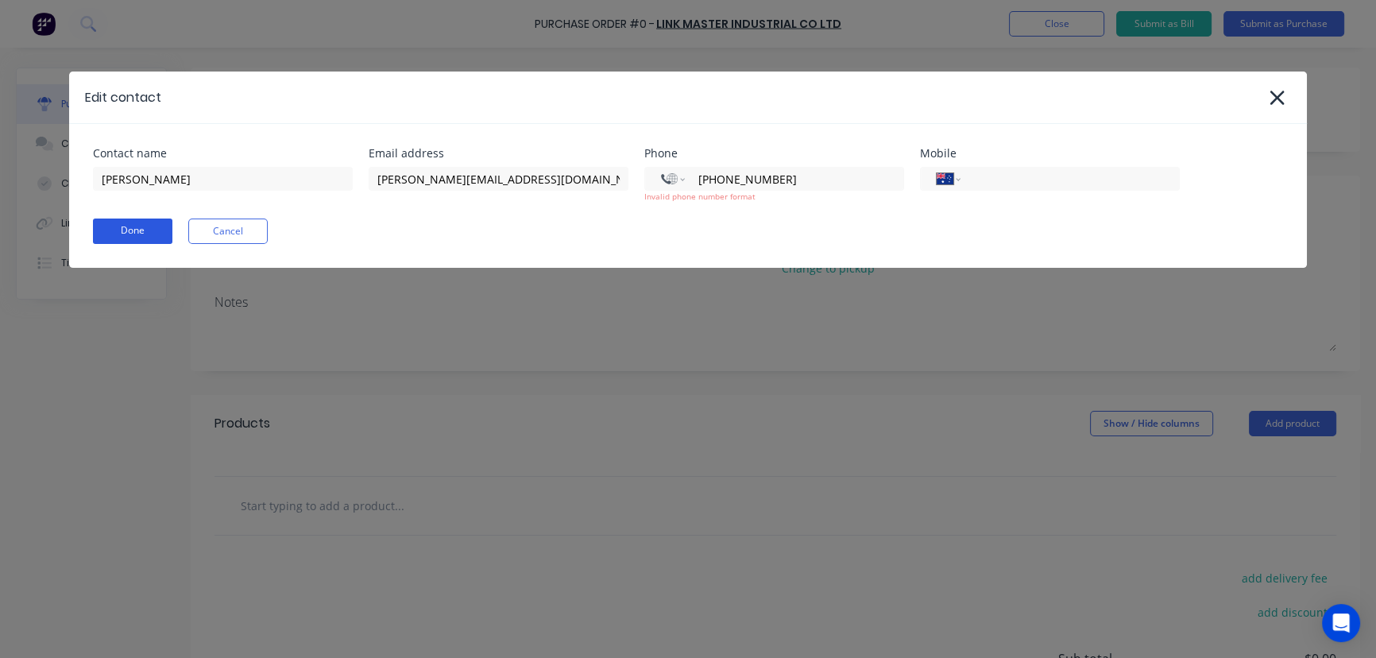
click at [127, 211] on div "Contact name [PERSON_NAME] Email address [PERSON_NAME][EMAIL_ADDRESS][DOMAIN_NA…" at bounding box center [688, 196] width 1239 height 144
click at [135, 231] on button "Done" at bounding box center [132, 230] width 79 height 25
click at [728, 180] on input "[PHONE_NUMBER]" at bounding box center [792, 179] width 191 height 18
click at [713, 184] on input "[PHONE_NUMBER]" at bounding box center [792, 179] width 191 height 18
click at [713, 178] on input "[PHONE_NUMBER]" at bounding box center [792, 179] width 191 height 18
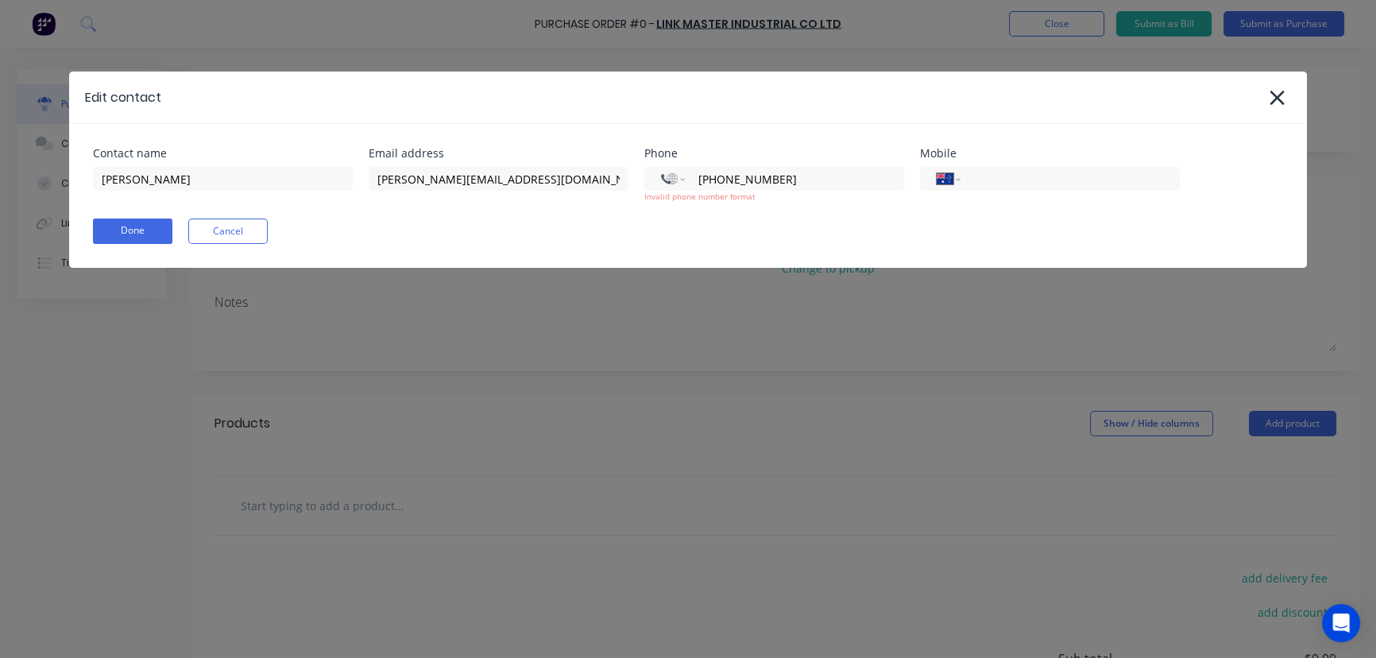
select select "TV"
type input "6336011"
click at [1280, 93] on icon at bounding box center [1277, 98] width 14 height 14
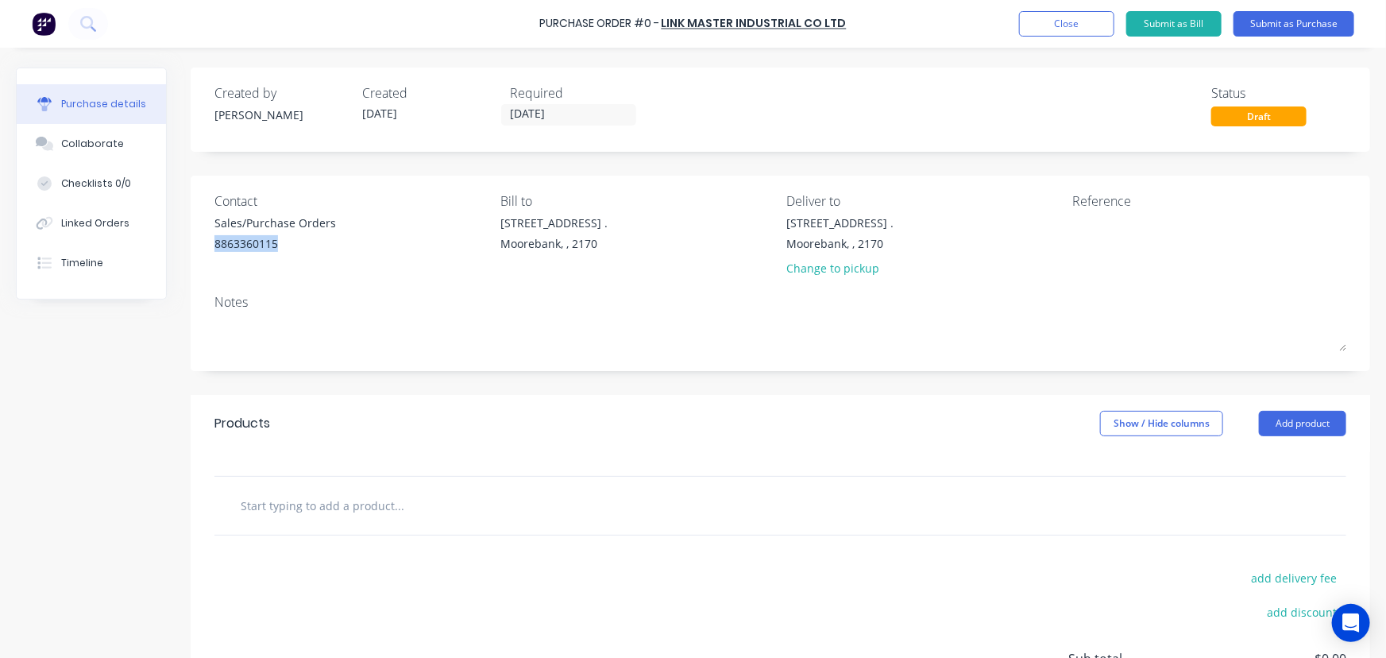
drag, startPoint x: 284, startPoint y: 246, endPoint x: 211, endPoint y: 269, distance: 75.6
click at [192, 247] on div "Contact Sales/Purchase Orders 8863360115 Bill to [GEOGRAPHIC_DATA] . [GEOGRAPHI…" at bounding box center [781, 273] width 1180 height 195
copy div "8863360115"
click at [291, 224] on div "Sales/Purchase Orders" at bounding box center [276, 223] width 122 height 17
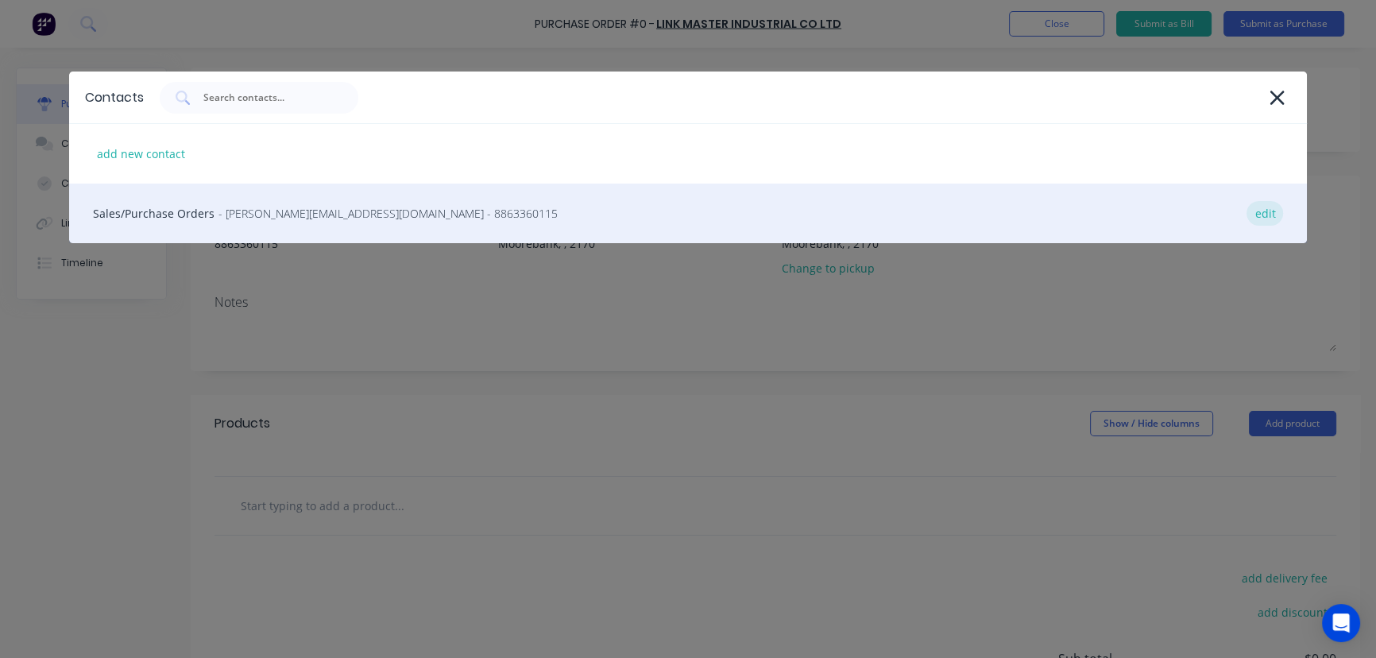
click at [1268, 207] on div "edit" at bounding box center [1265, 213] width 37 height 25
select select "AU"
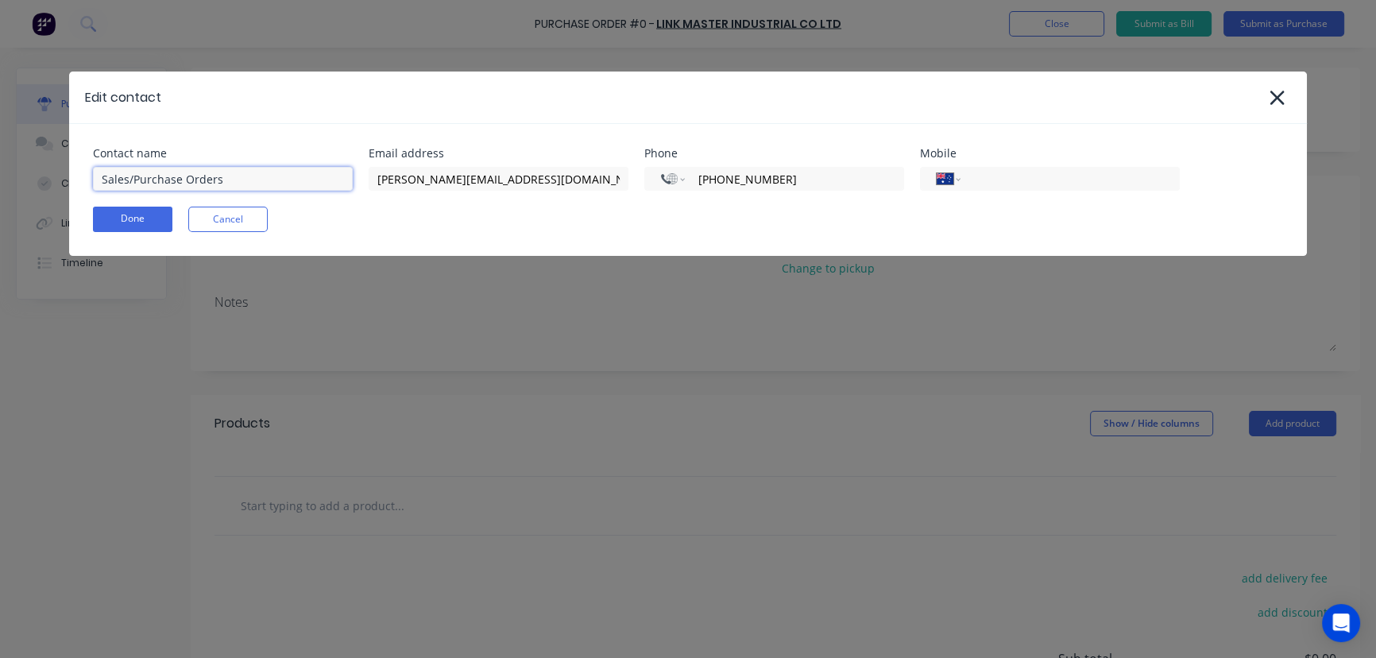
drag, startPoint x: 163, startPoint y: 182, endPoint x: -13, endPoint y: 158, distance: 177.2
click at [0, 158] on html "Purchase Order #0 - Link Master Industrial Co Ltd Add product Close Submit as B…" at bounding box center [688, 368] width 1376 height 737
type input "[PERSON_NAME]"
click at [114, 218] on button "Done" at bounding box center [132, 219] width 79 height 25
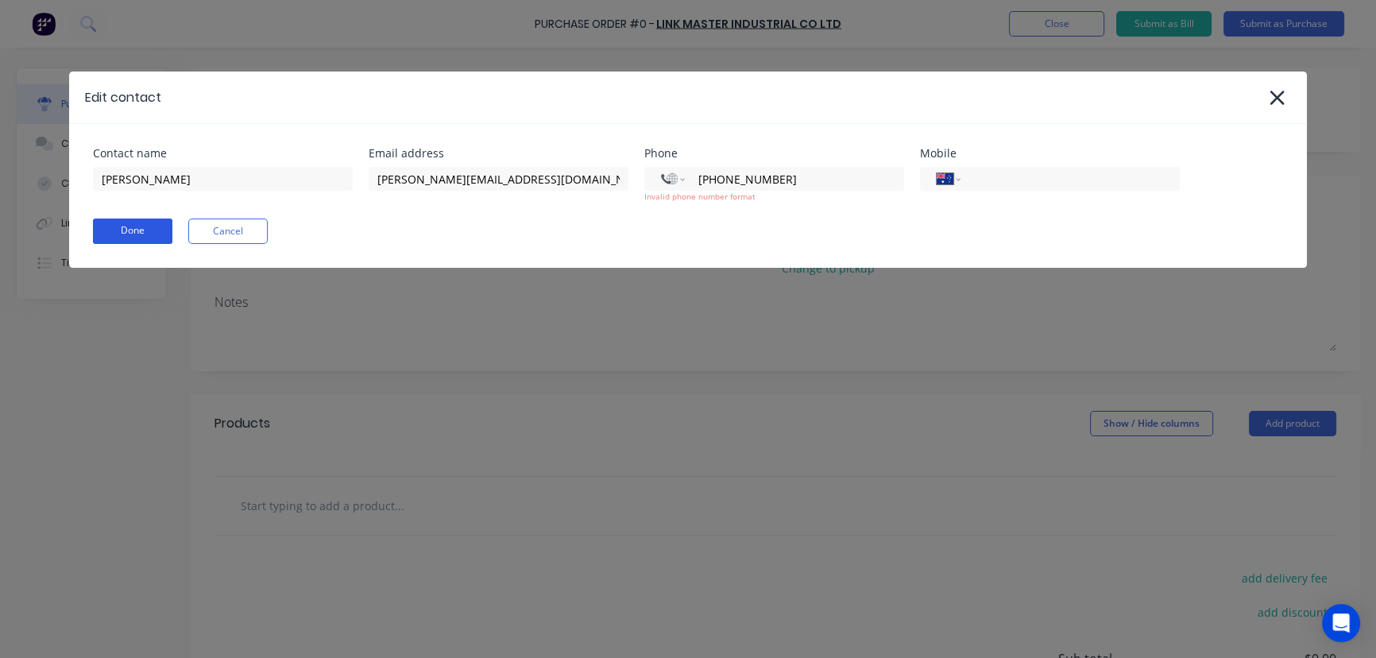
click at [134, 222] on button "Done" at bounding box center [132, 230] width 79 height 25
drag, startPoint x: 742, startPoint y: 182, endPoint x: 534, endPoint y: 164, distance: 208.9
click at [535, 164] on div "Contact name [PERSON_NAME] Email address [PERSON_NAME][EMAIL_ADDRESS][DOMAIN_NA…" at bounding box center [688, 175] width 1191 height 55
select select "AU"
paste input "8863360115"
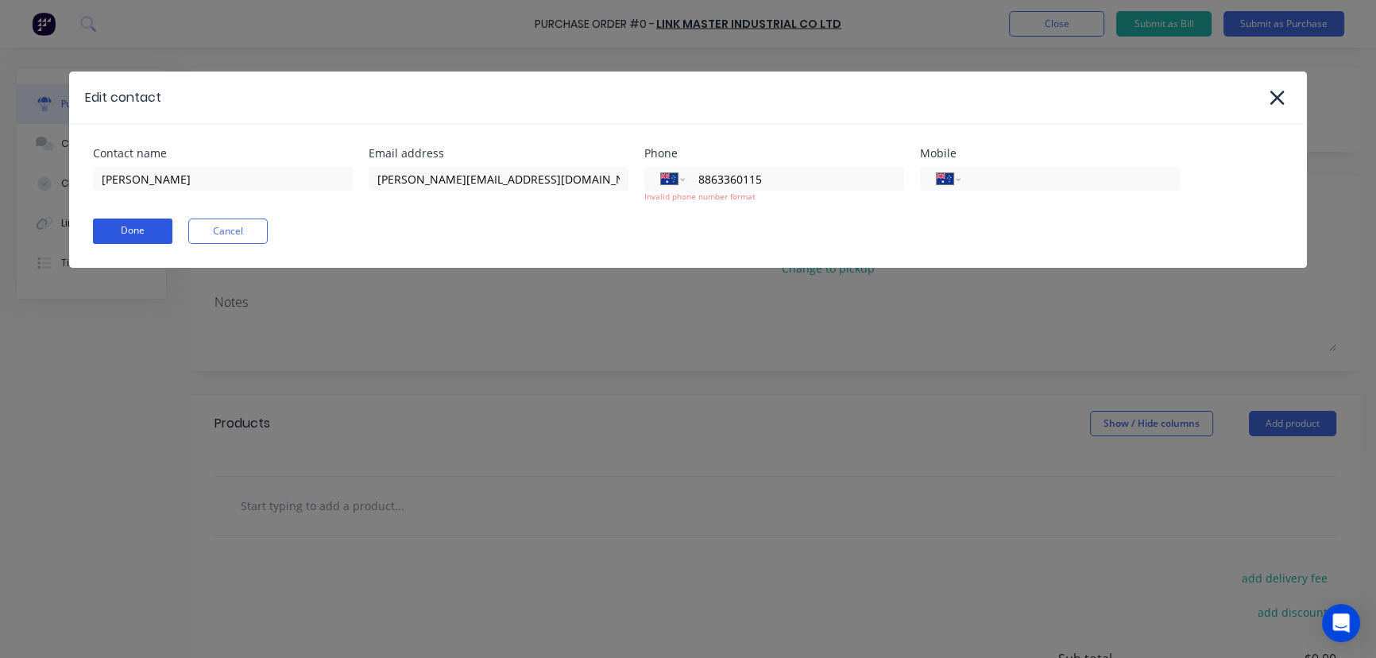
type input "8863360115"
click at [149, 230] on button "Done" at bounding box center [132, 230] width 79 height 25
click at [1274, 93] on icon at bounding box center [1277, 98] width 14 height 14
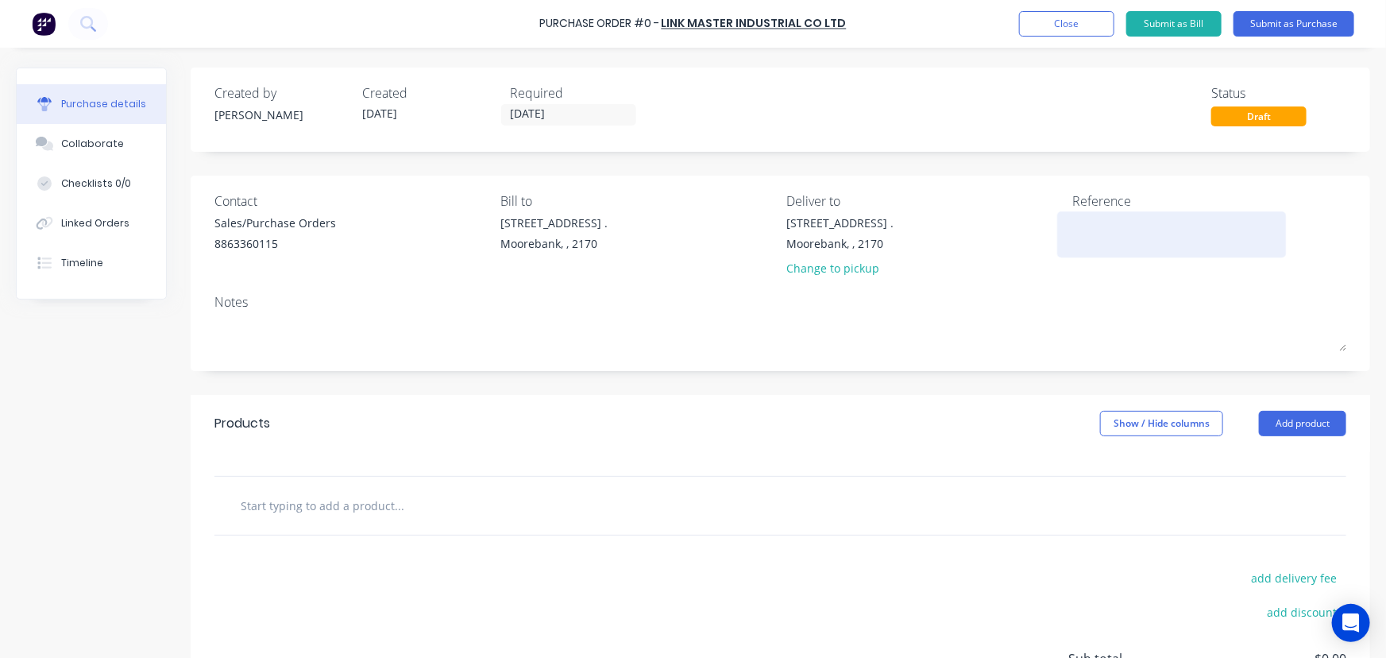
click at [1091, 226] on textarea at bounding box center [1172, 233] width 199 height 36
click at [1297, 423] on button "Add product" at bounding box center [1302, 423] width 87 height 25
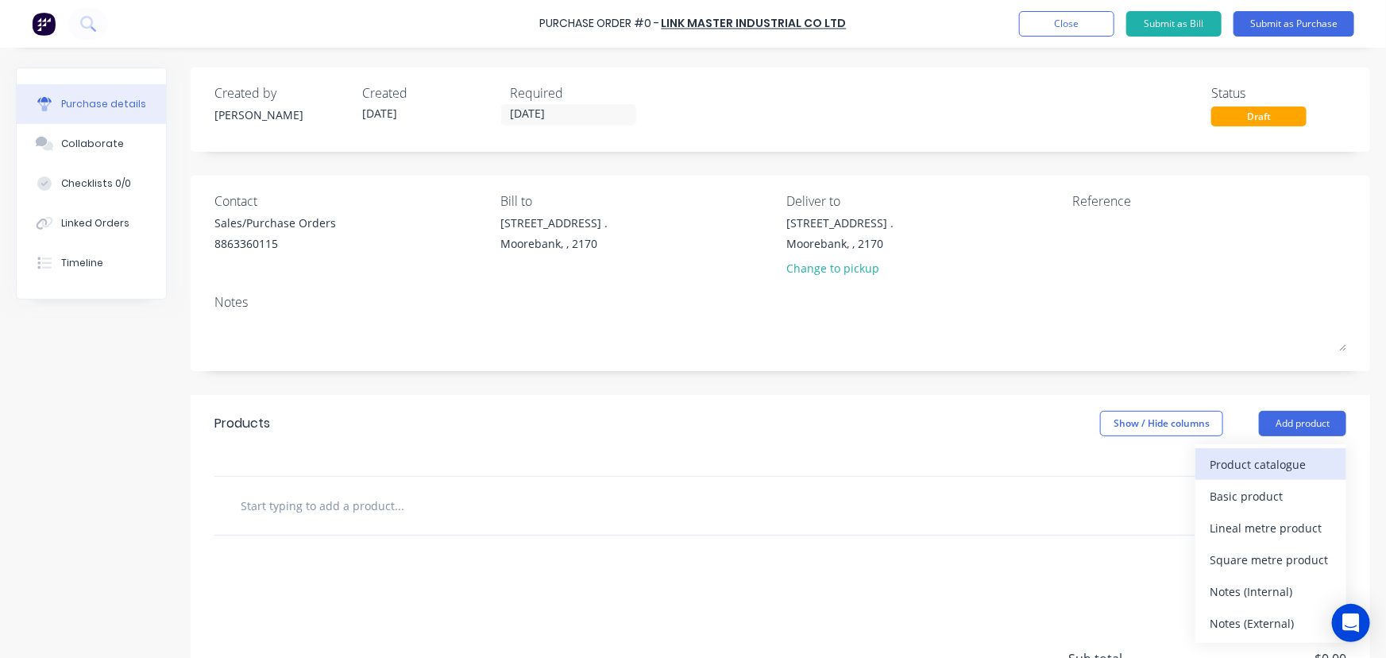
click at [1271, 463] on div "Product catalogue" at bounding box center [1271, 464] width 122 height 23
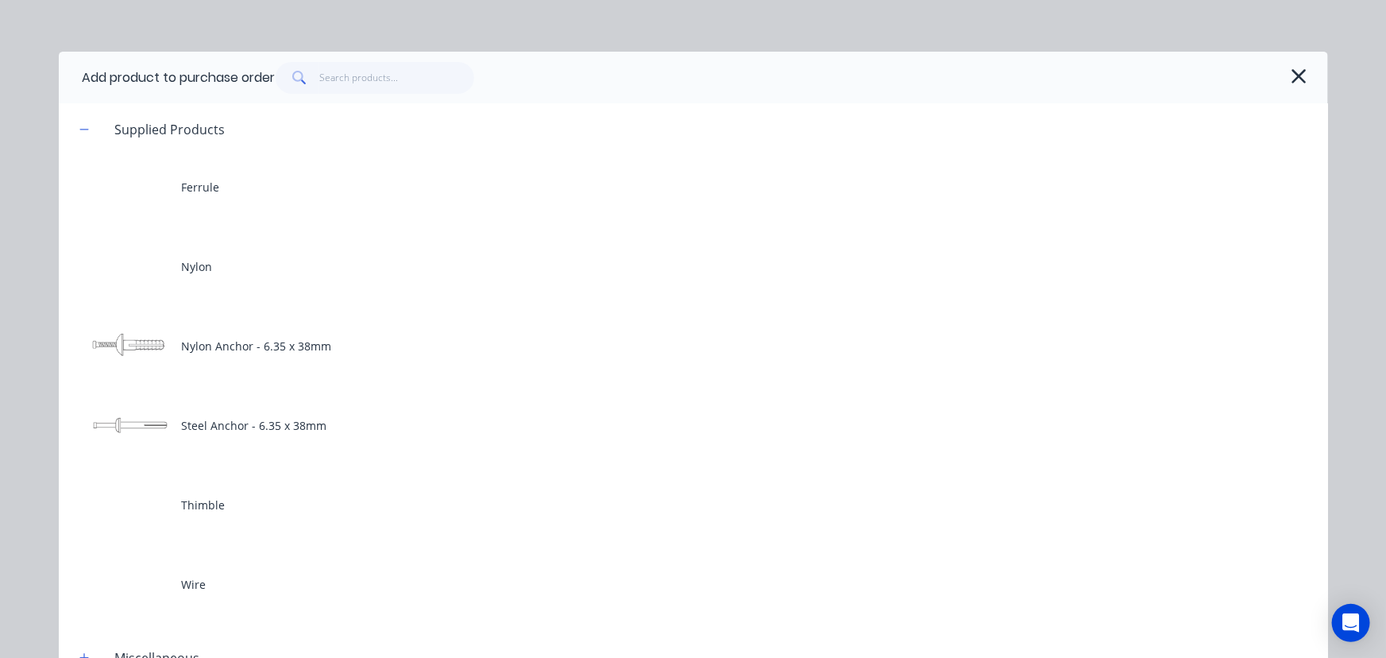
click at [365, 95] on div "Add product to purchase order" at bounding box center [694, 78] width 1270 height 52
click at [372, 73] on input "text" at bounding box center [396, 78] width 155 height 32
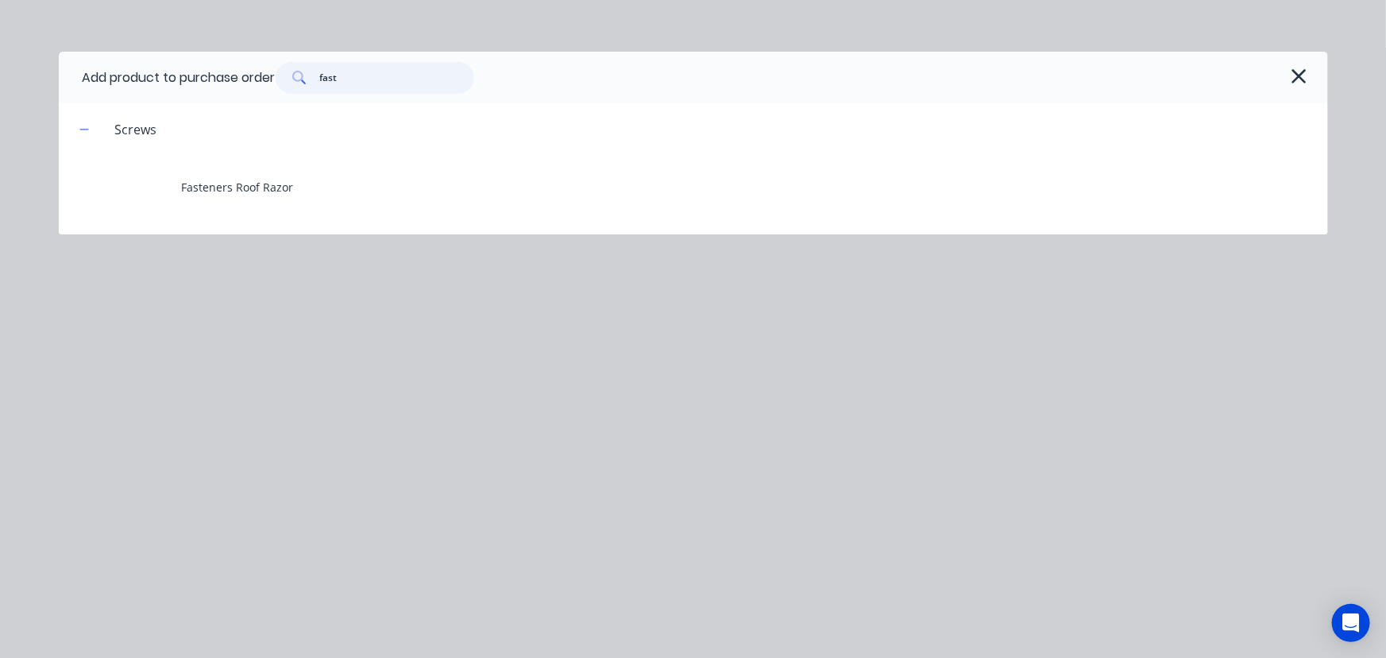
type input "fast"
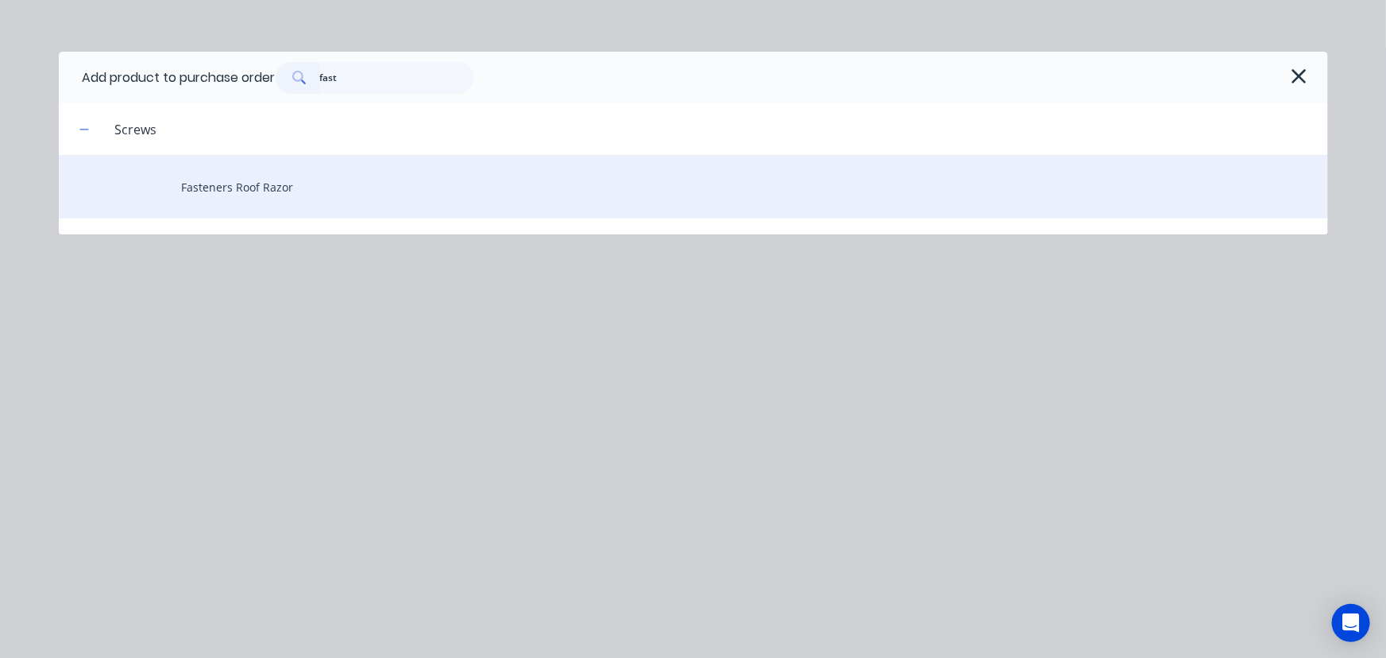
click at [272, 185] on div "Fasteners Roof Razor" at bounding box center [694, 187] width 1270 height 64
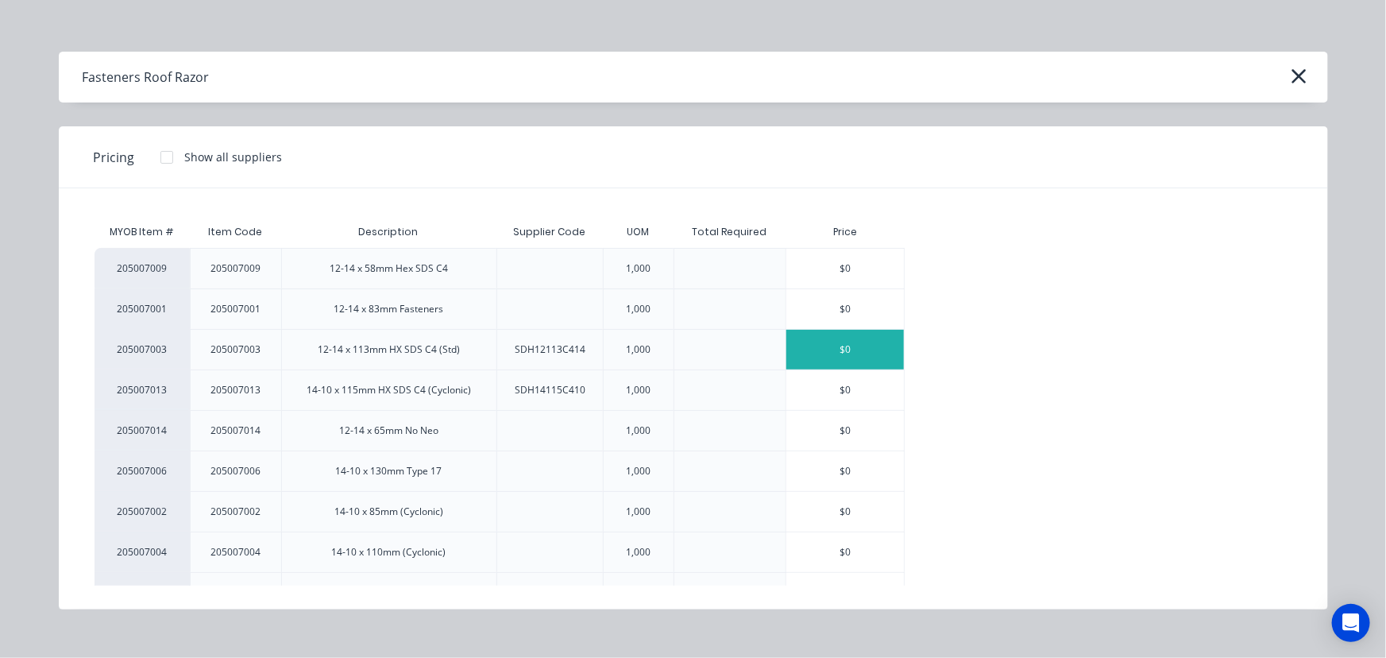
click at [844, 347] on div "$0" at bounding box center [846, 350] width 118 height 40
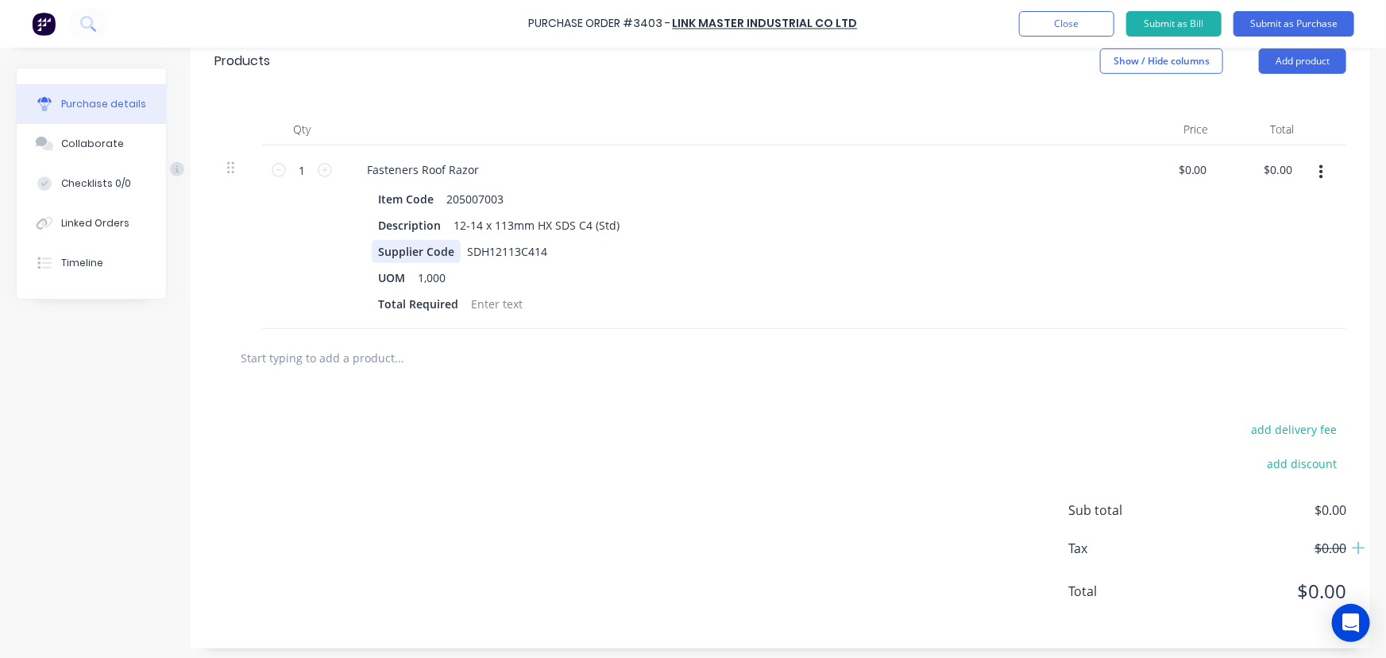
scroll to position [368, 0]
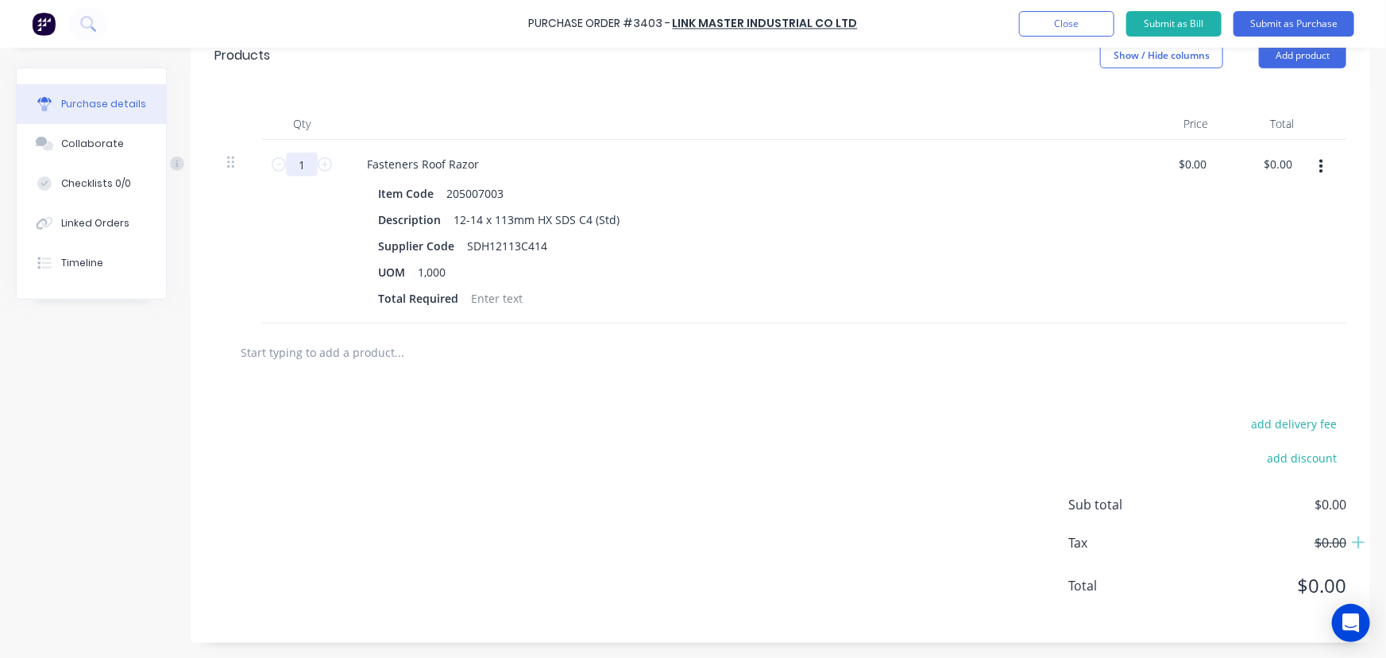
click at [317, 166] on input "1" at bounding box center [302, 165] width 32 height 24
type input "1"
type input "0"
type input "1000"
drag, startPoint x: 545, startPoint y: 245, endPoint x: 595, endPoint y: 264, distance: 53.3
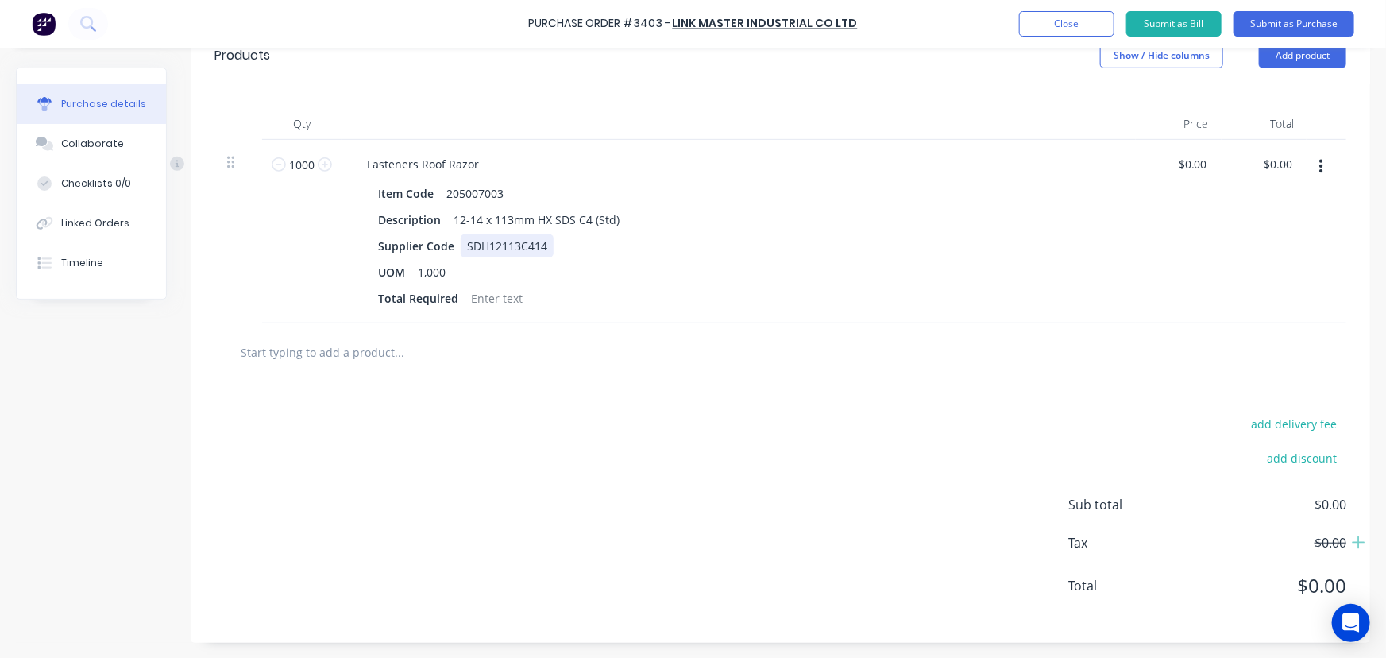
click at [546, 245] on div "SDH12113C414" at bounding box center [507, 245] width 93 height 23
click at [509, 296] on div at bounding box center [497, 298] width 64 height 23
click at [1202, 166] on input "0.0000" at bounding box center [1192, 164] width 37 height 23
type input "$0.00"
click at [491, 164] on div "Fasteners Roof Razor" at bounding box center [738, 164] width 769 height 23
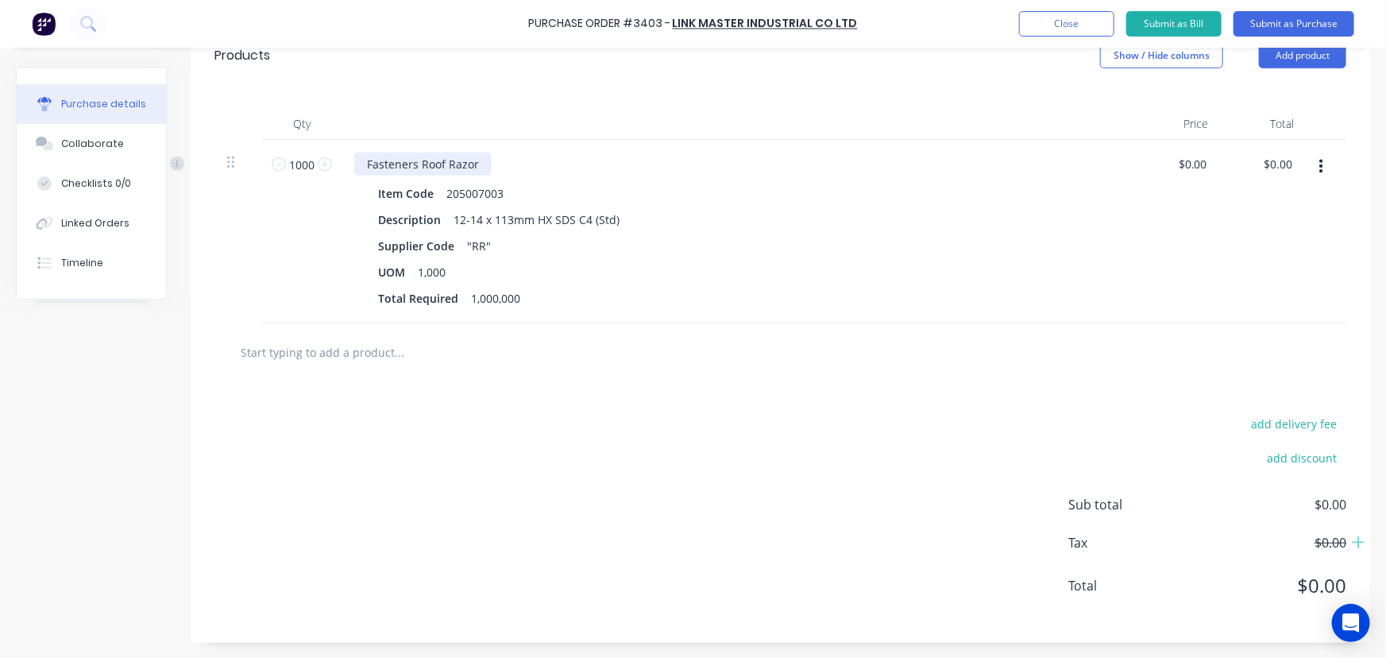
click at [477, 164] on div "Fasteners Roof Razor" at bounding box center [422, 164] width 137 height 23
click at [1209, 165] on div "$0.00 $0.00" at bounding box center [1195, 164] width 43 height 23
type input "0"
click at [1198, 163] on input "0" at bounding box center [1200, 164] width 22 height 23
type input "$85.61"
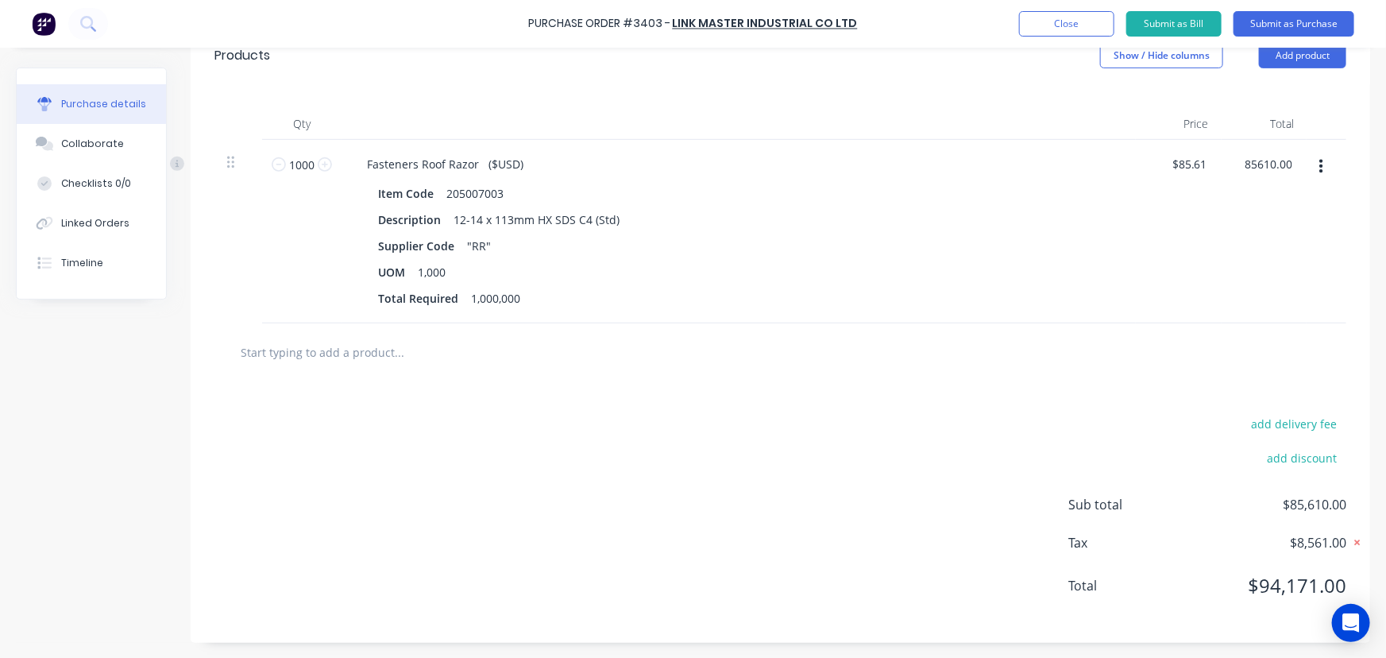
type input "$85,610.00"
click at [1350, 539] on icon at bounding box center [1358, 543] width 16 height 16
click at [1313, 20] on button "Submit as Purchase" at bounding box center [1294, 23] width 121 height 25
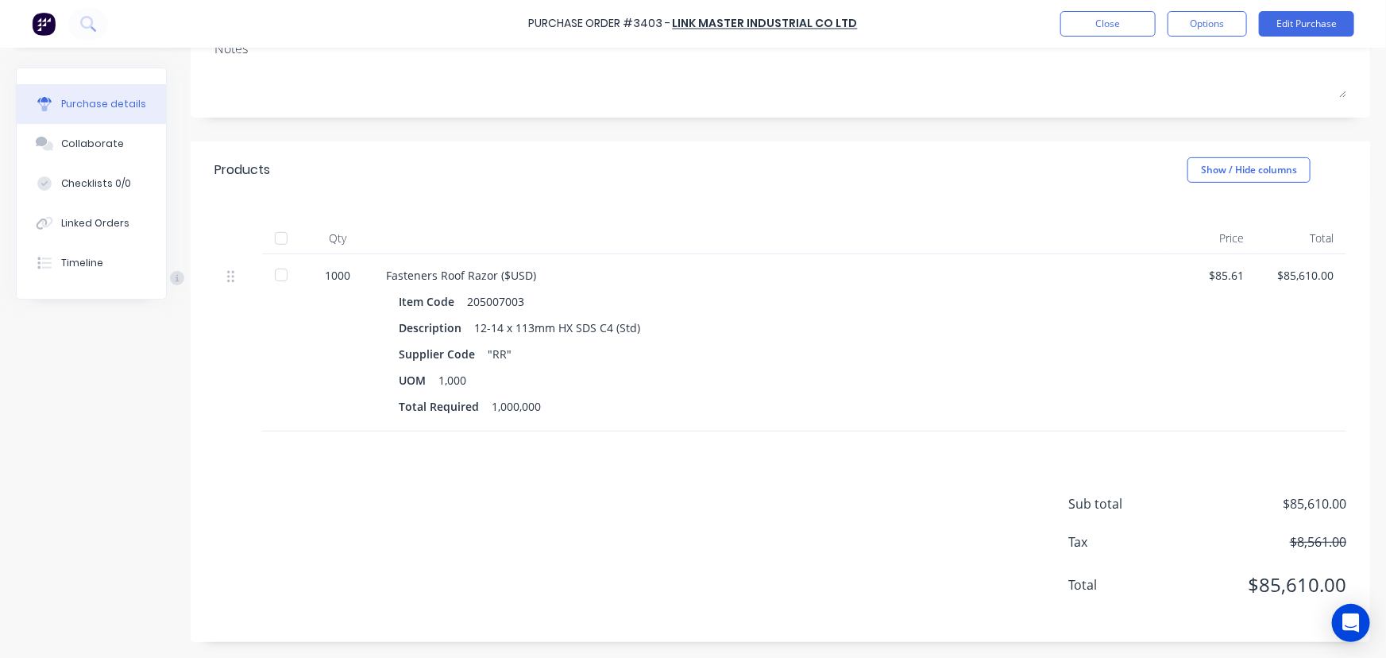
scroll to position [0, 0]
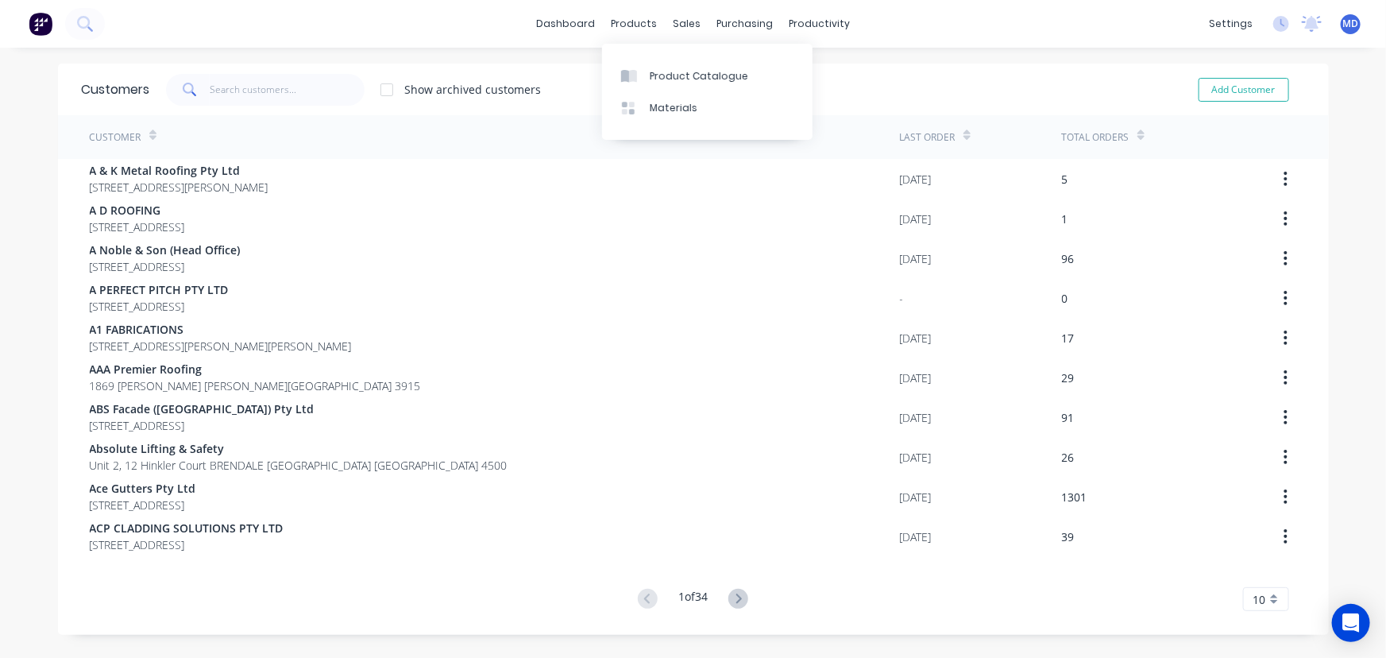
drag, startPoint x: 616, startPoint y: 19, endPoint x: 640, endPoint y: 37, distance: 30.7
click at [616, 18] on div "products" at bounding box center [634, 24] width 62 height 24
click at [672, 67] on link "Product Catalogue" at bounding box center [707, 76] width 211 height 32
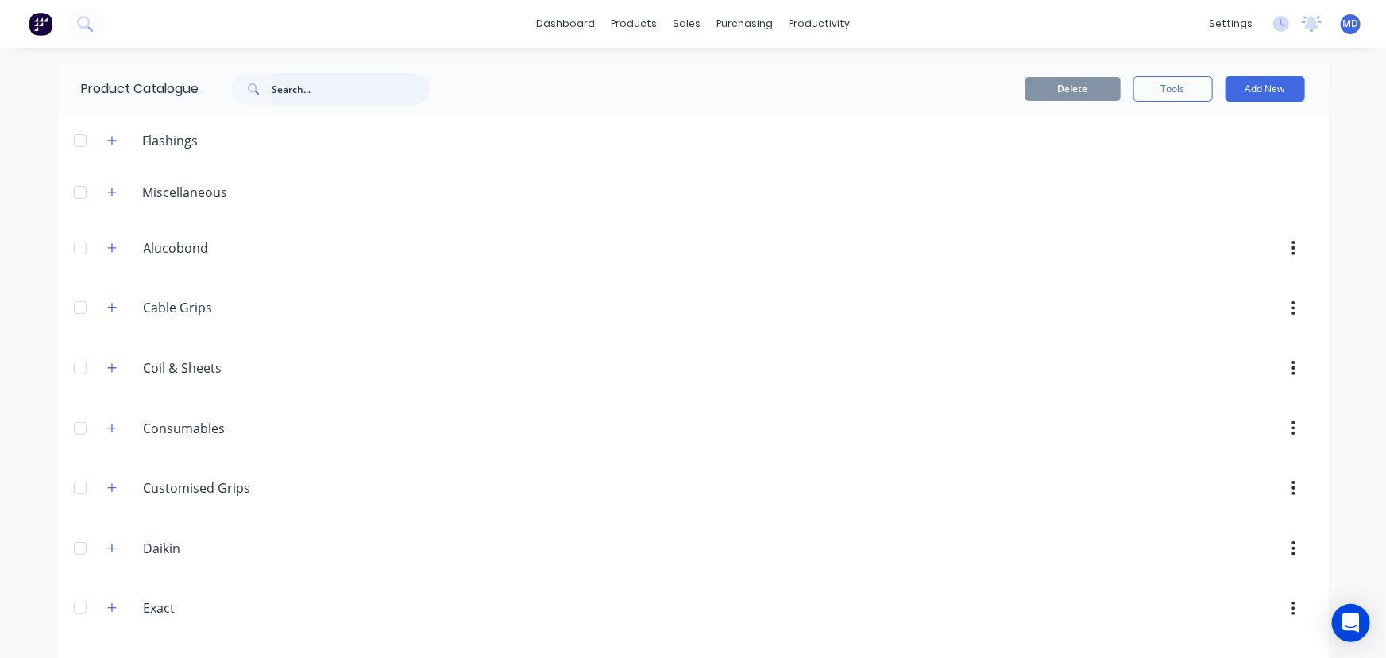
click at [317, 91] on input "text" at bounding box center [350, 89] width 157 height 32
type input "fast"
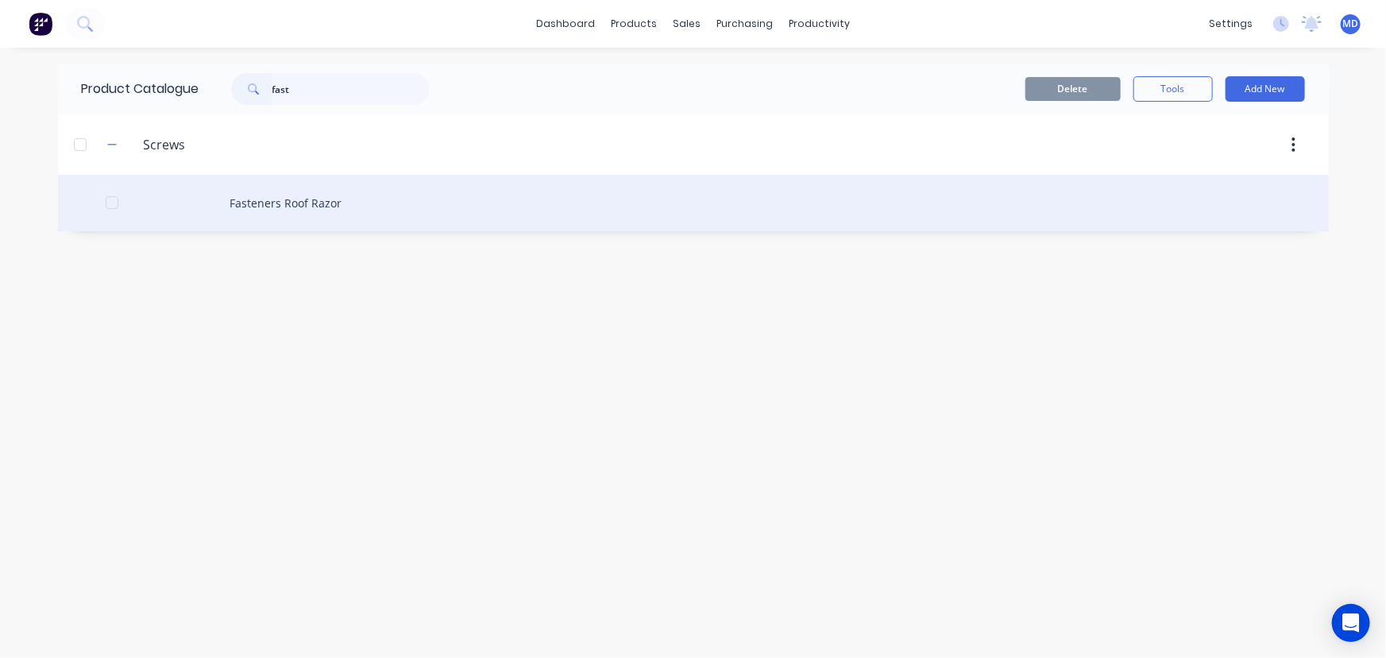
click at [295, 202] on div "Fasteners Roof Razor" at bounding box center [693, 203] width 1271 height 56
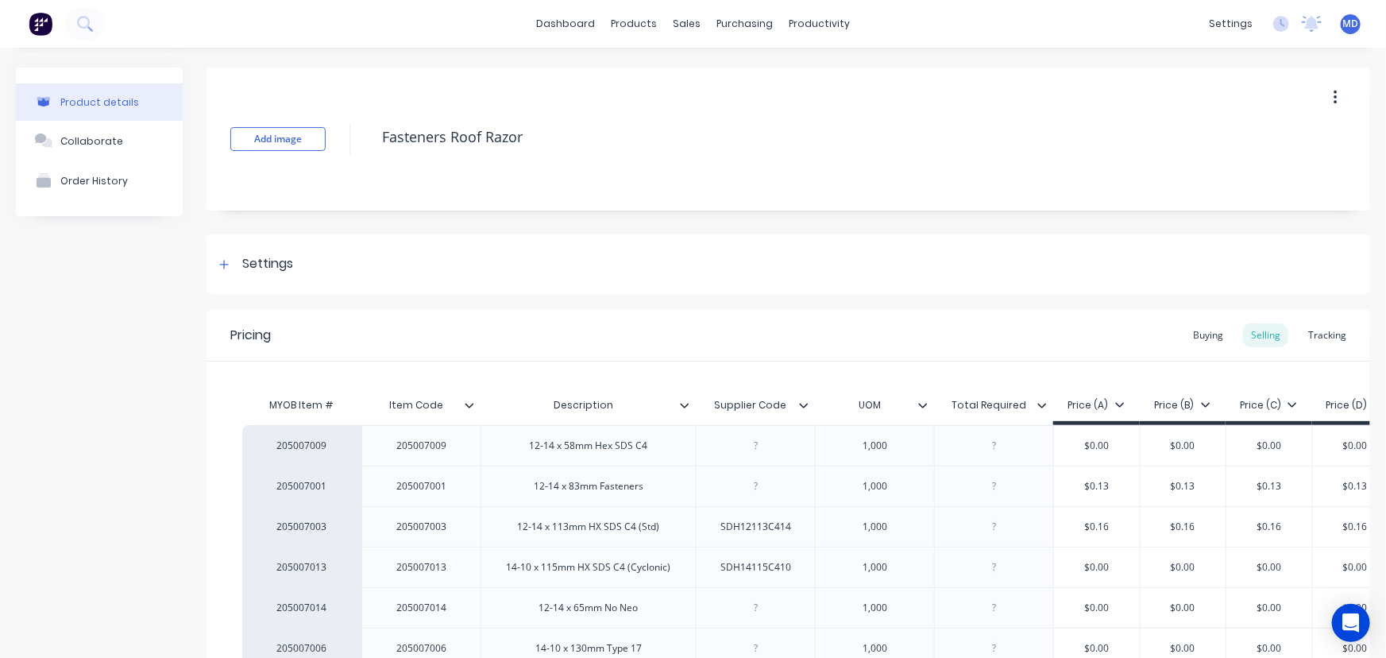
type textarea "x"
click at [1334, 330] on div "Tracking" at bounding box center [1328, 335] width 54 height 24
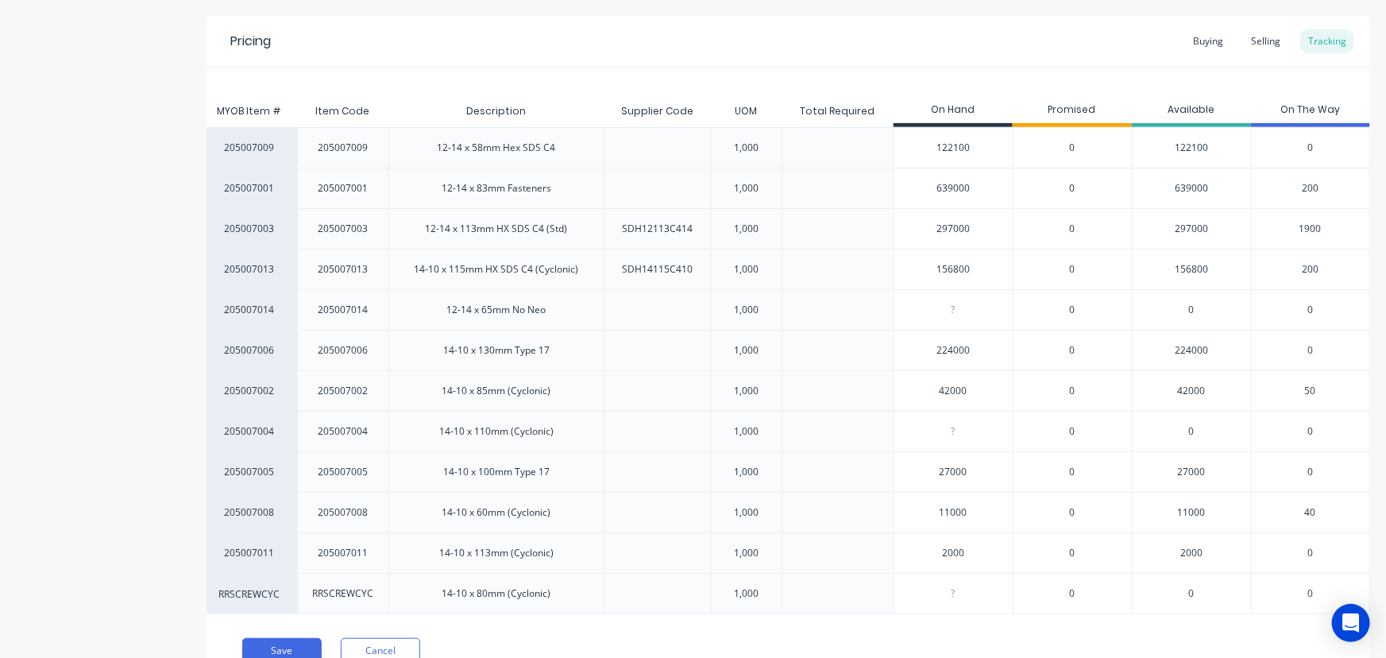
scroll to position [231, 0]
